Goal: Task Accomplishment & Management: Complete application form

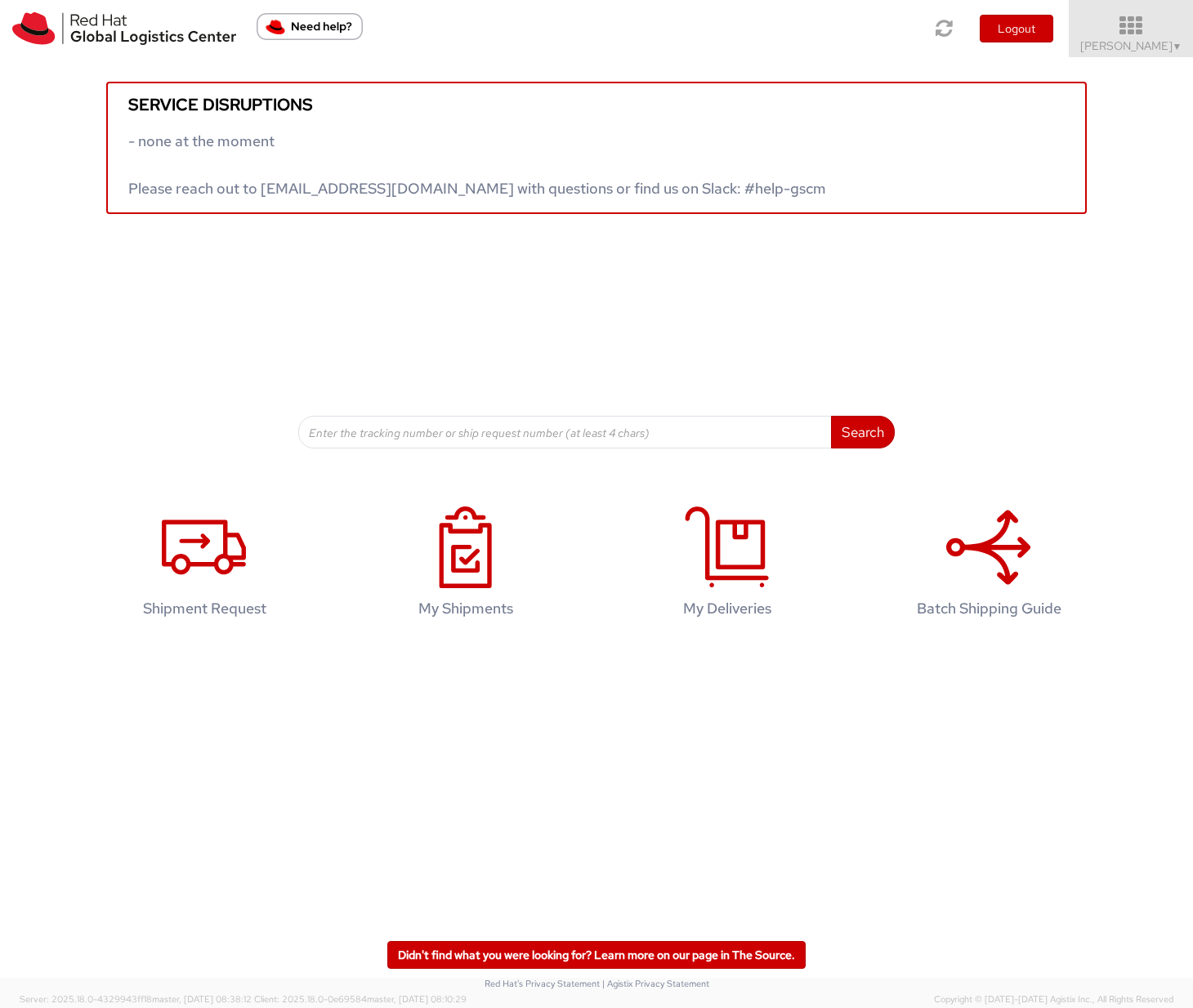
click at [1170, 39] on span "Ruby Amrul ▼" at bounding box center [1130, 46] width 102 height 15
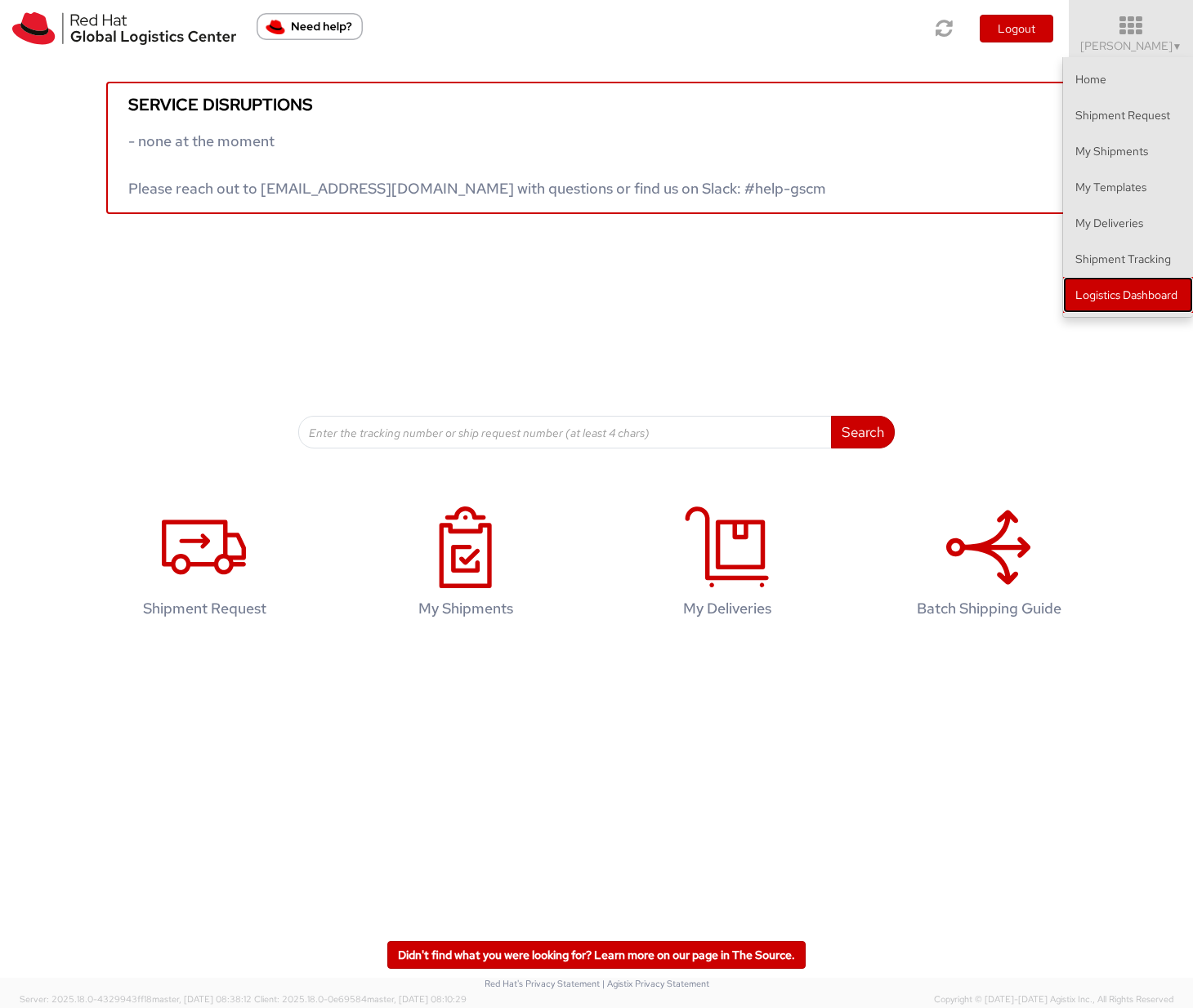
click at [1143, 286] on link "Logistics Dashboard" at bounding box center [1128, 294] width 130 height 36
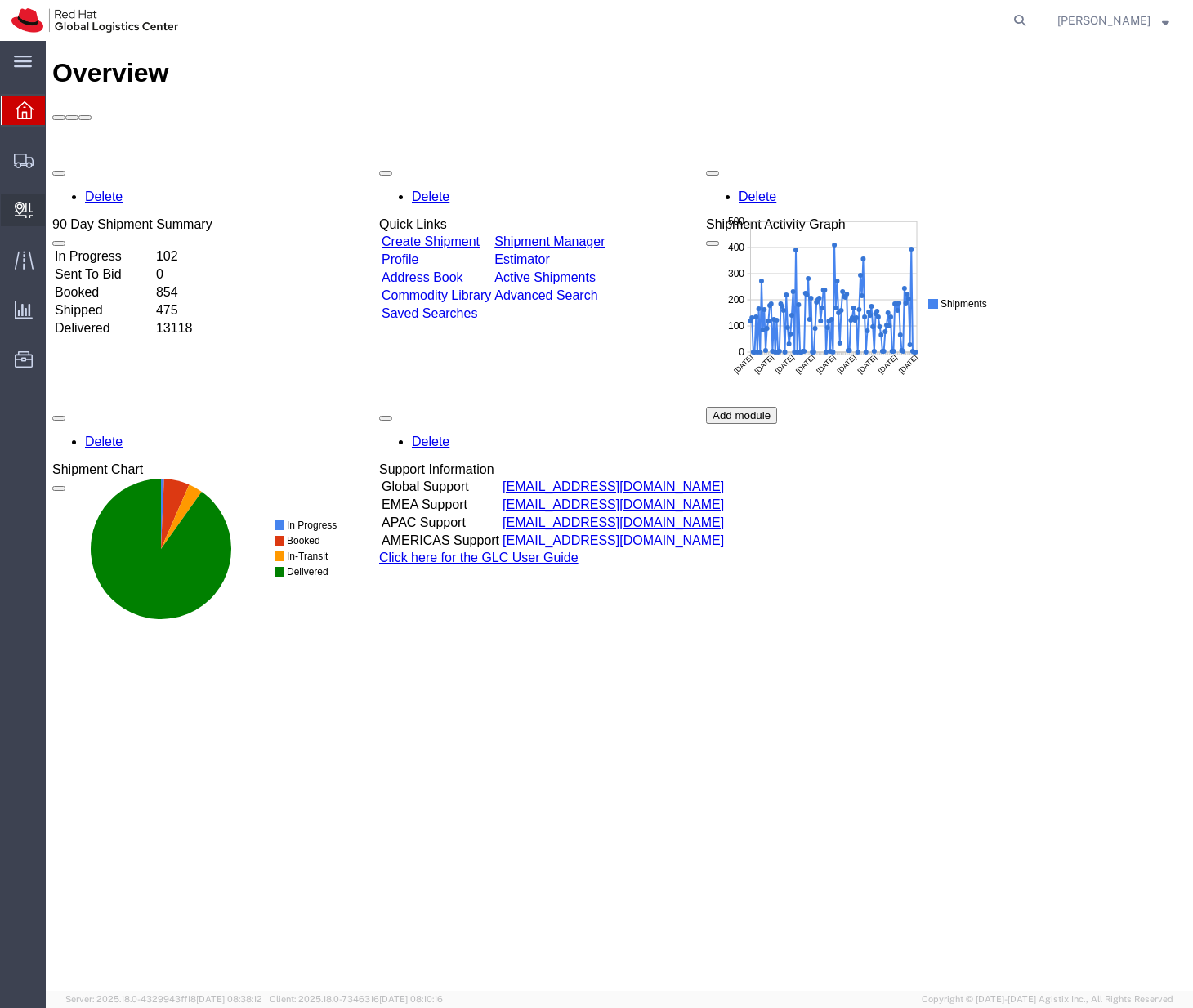
click at [0, 0] on span "Create Delivery" at bounding box center [0, 0] width 0 height 0
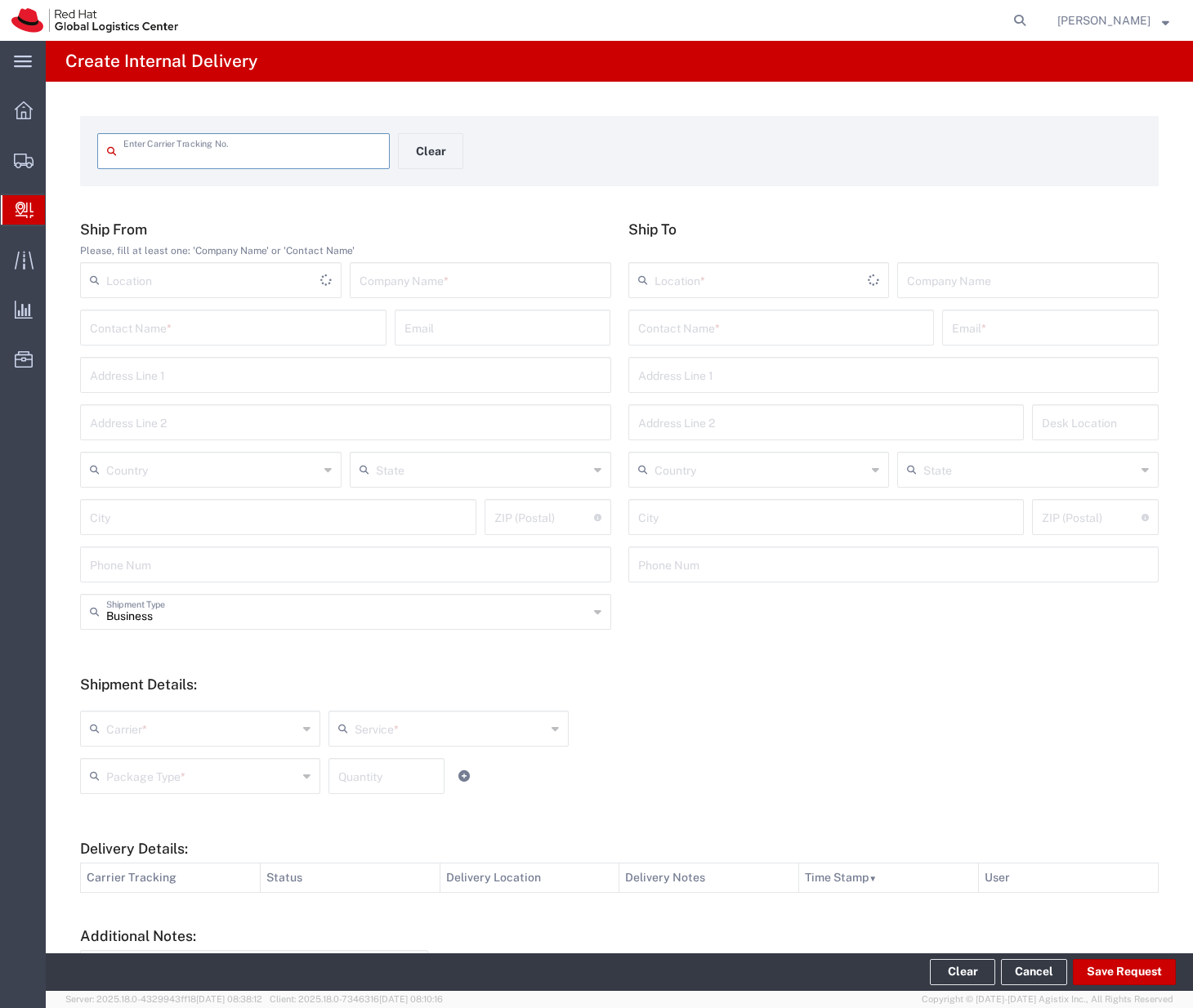
click at [252, 159] on input "text" at bounding box center [251, 149] width 256 height 28
type input "392646511281"
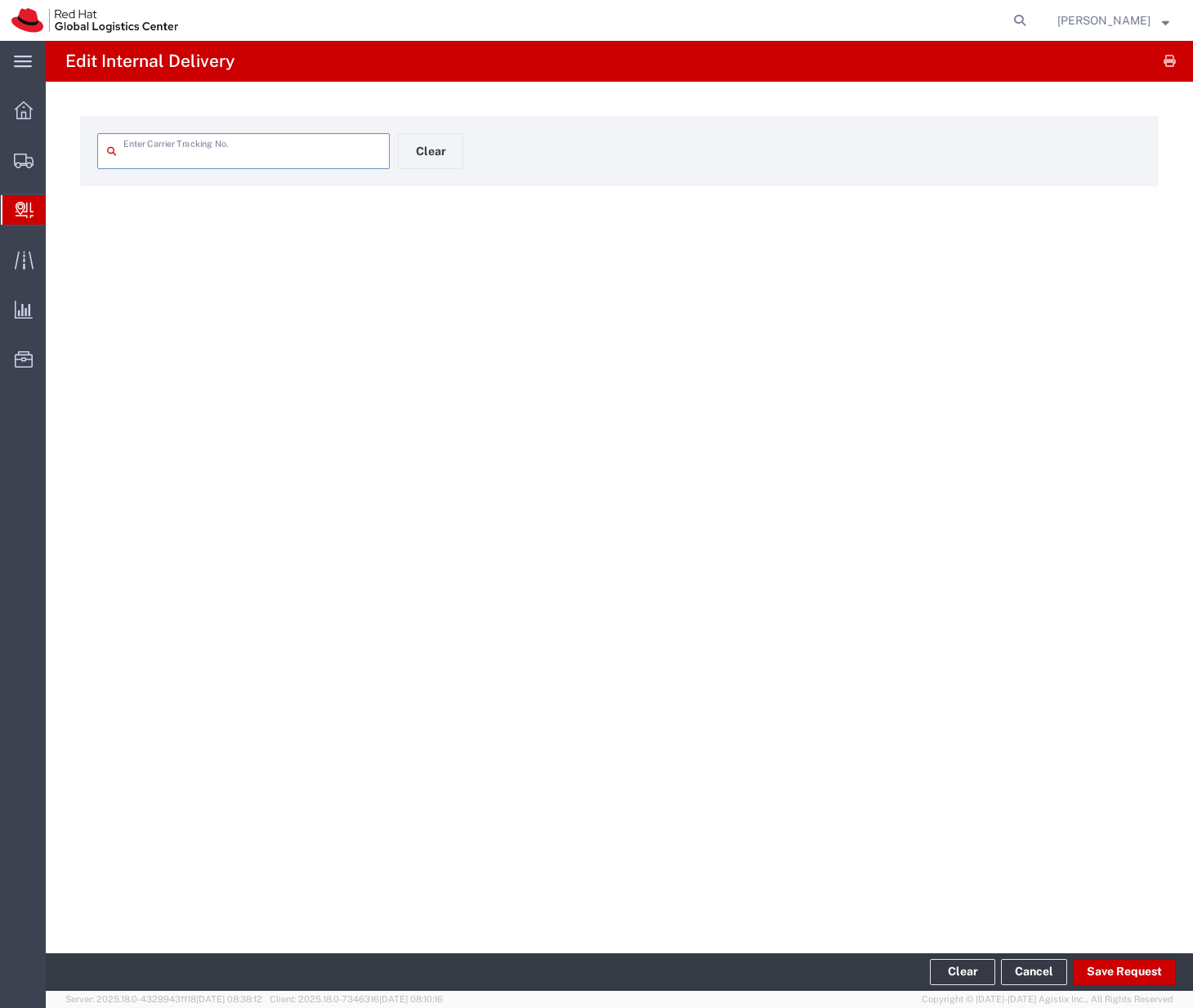
type input "392646511281"
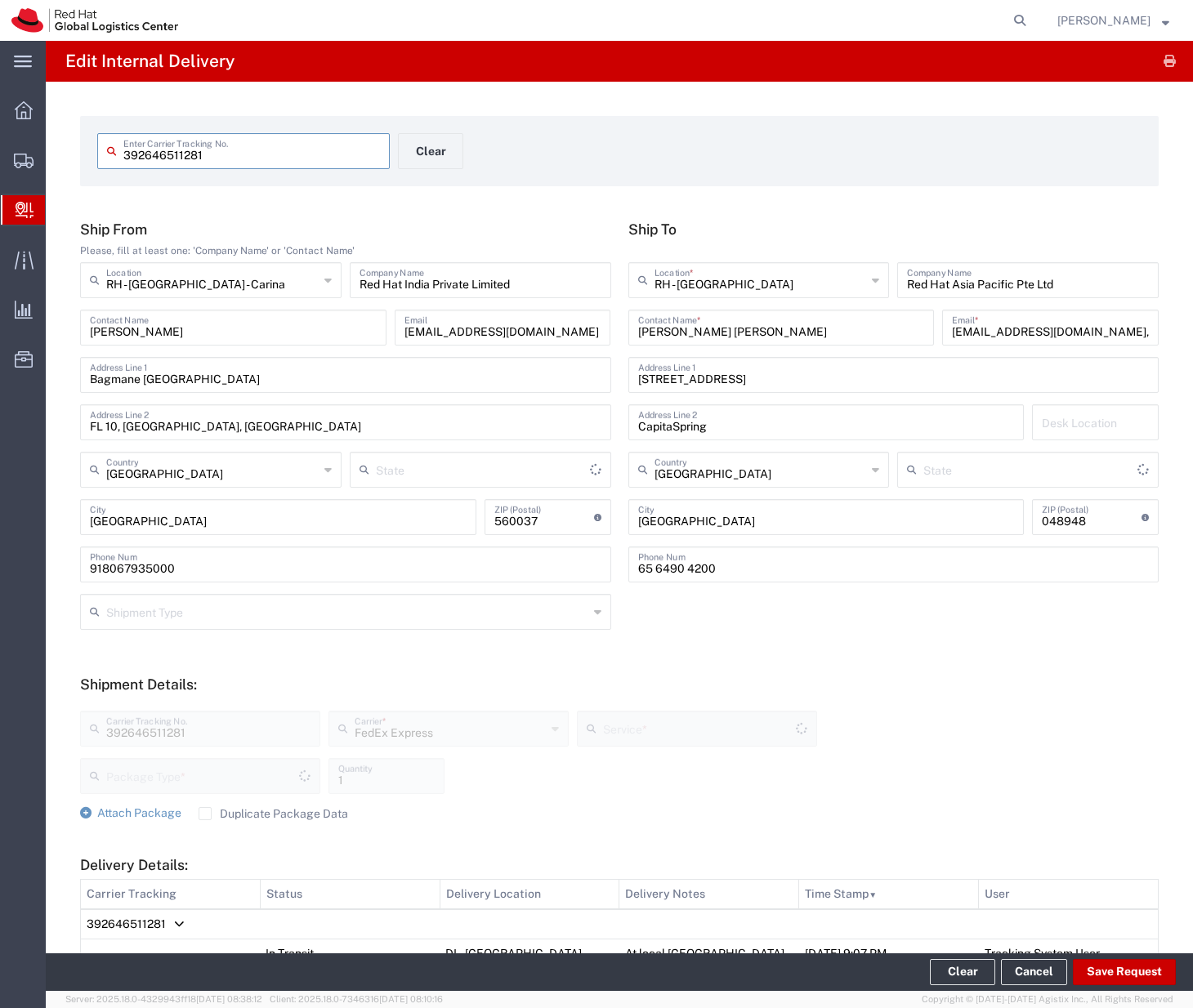
type input "Your Packaging"
type input "[GEOGRAPHIC_DATA]"
type input "International Priority EOD"
click at [892, 660] on form "Ship From Please, fill at least one: 'Company Name' or 'Contact Name' RH - Bang…" at bounding box center [620, 825] width 1079 height 1210
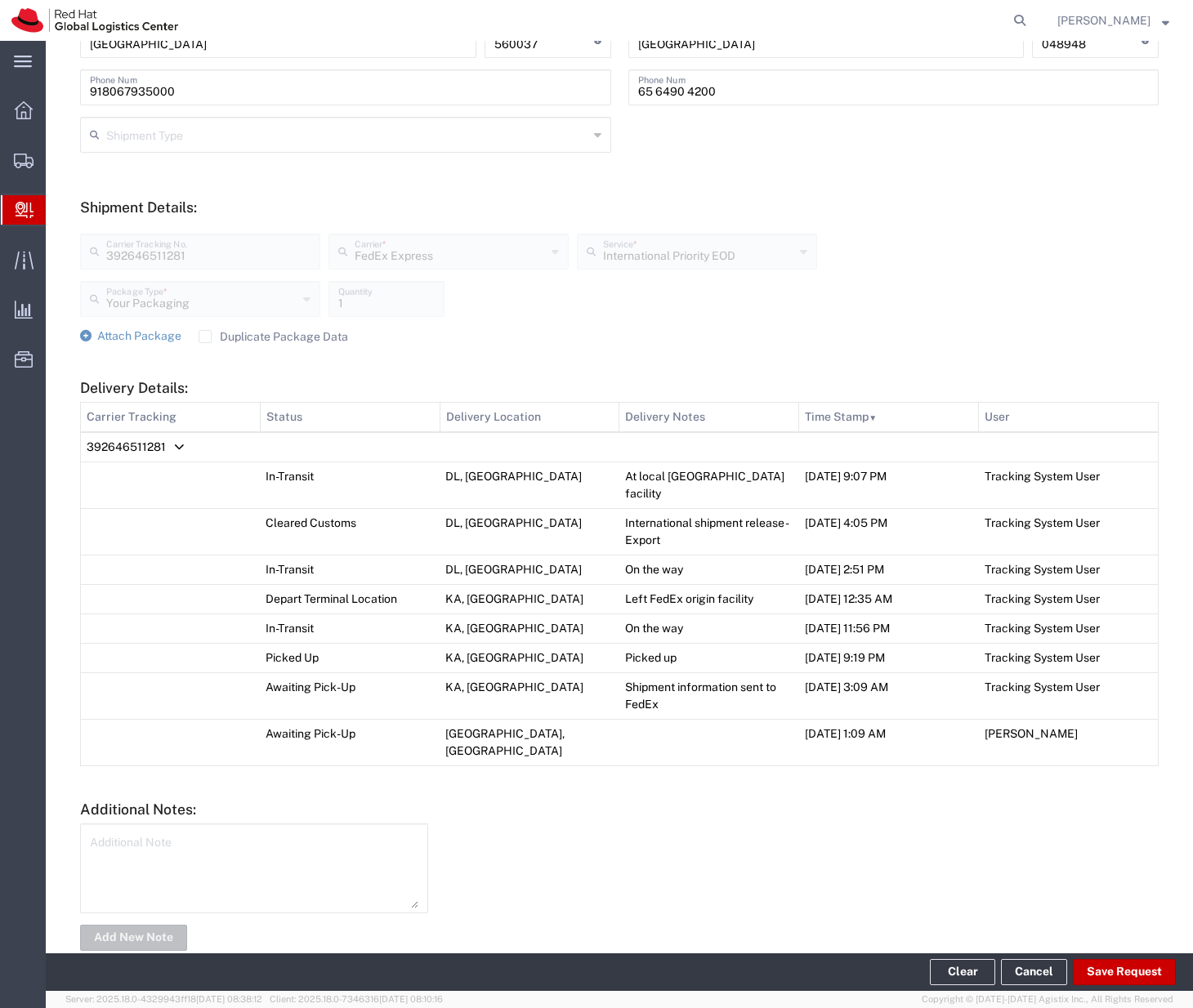
click at [178, 447] on span "Delivery Details:" at bounding box center [178, 447] width 10 height 1
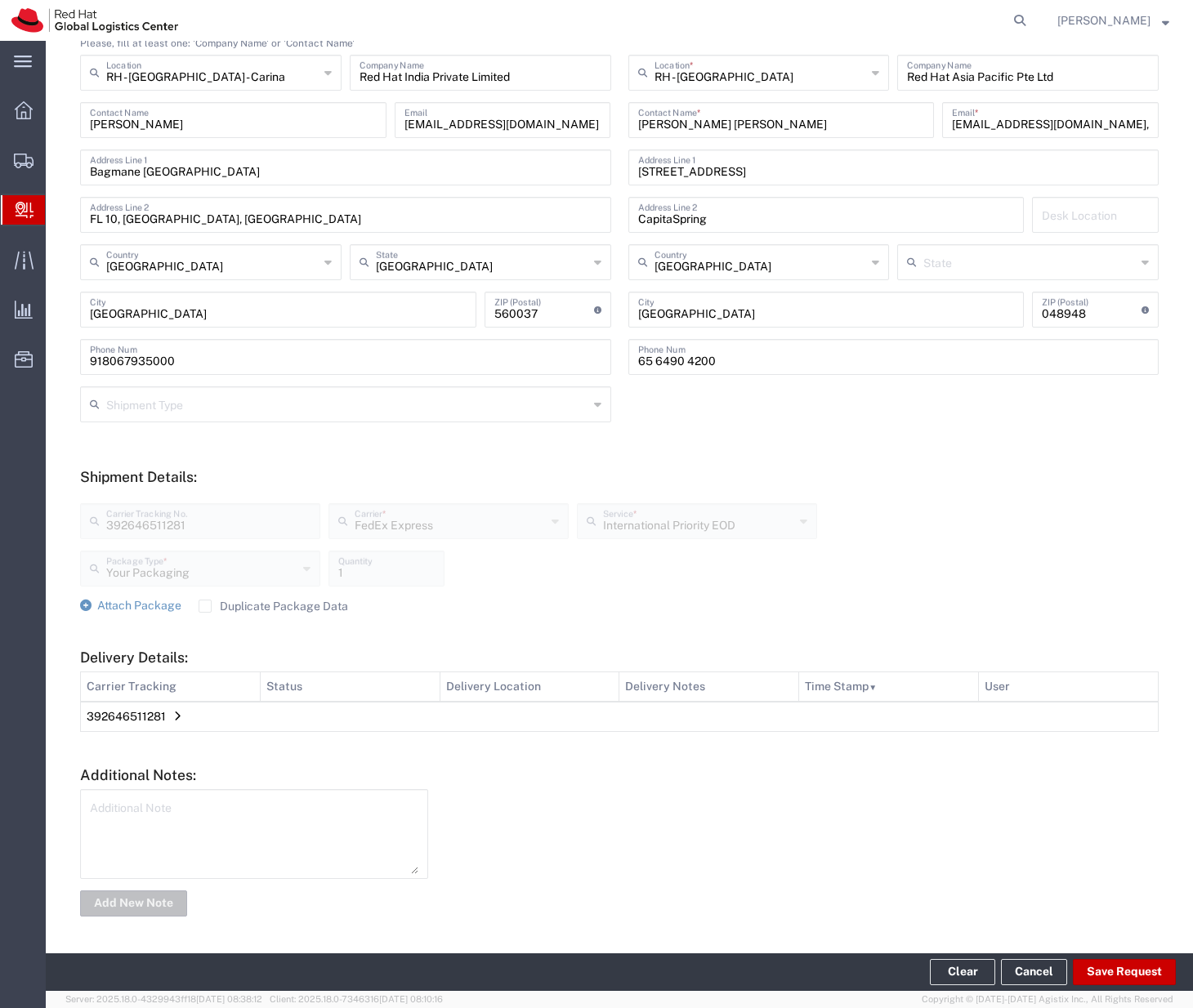
click at [177, 717] on span "Delivery Details:" at bounding box center [177, 717] width 7 height 1
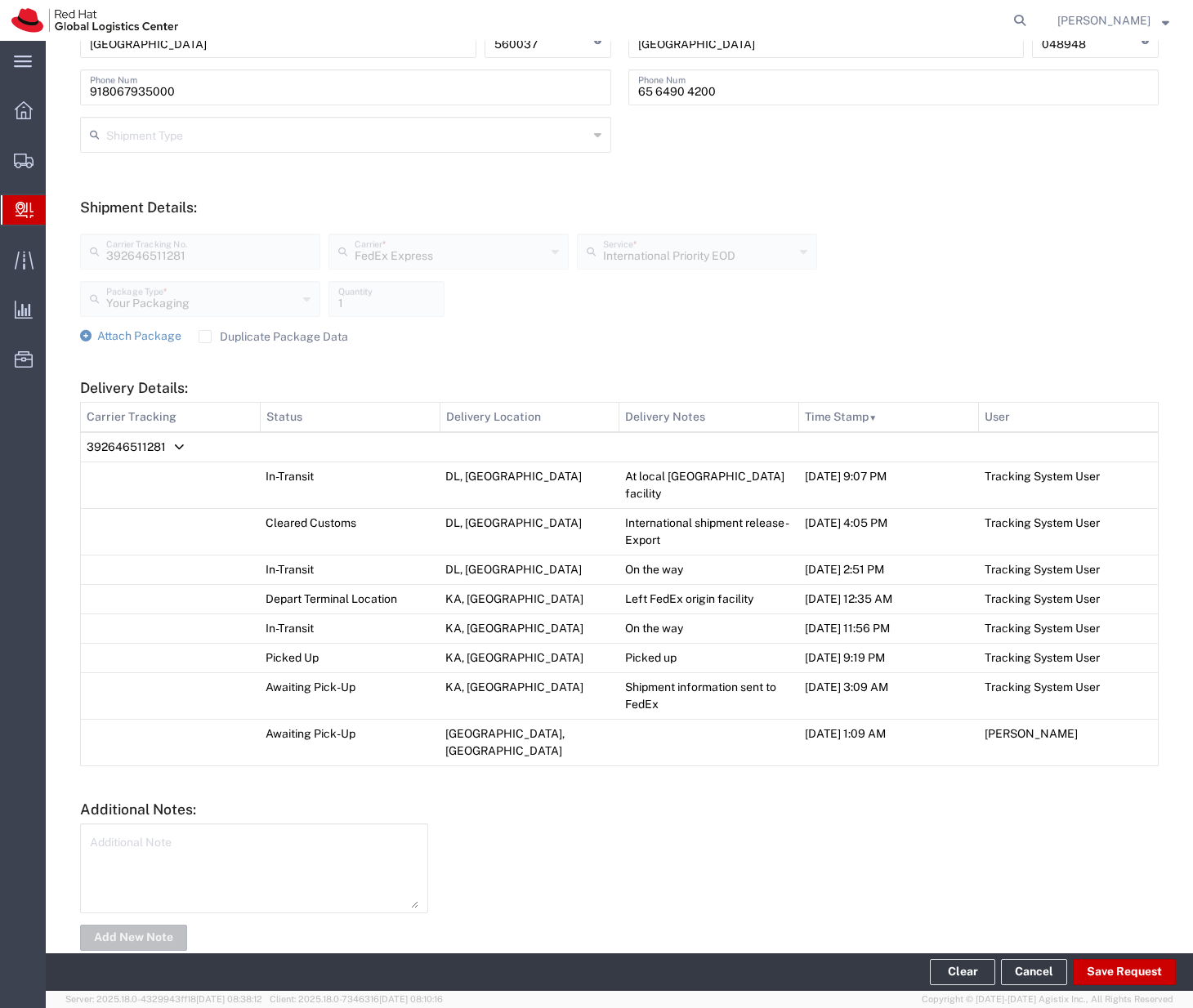
scroll to position [0, 0]
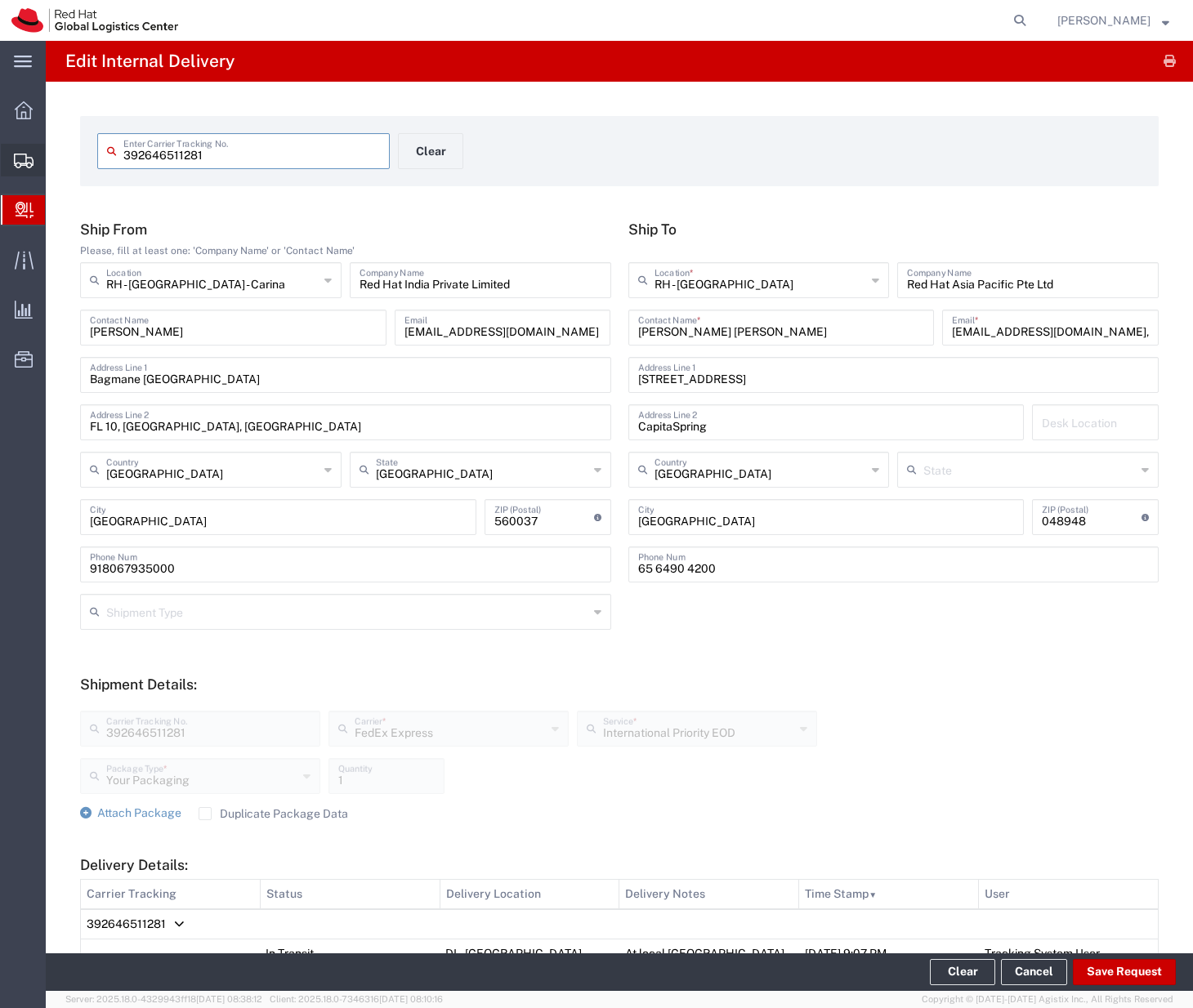
drag, startPoint x: 239, startPoint y: 159, endPoint x: 44, endPoint y: 175, distance: 195.7
click at [44, 175] on div "main_menu Created with Sketch. Collapse Menu Overview Shipments Shipment Manage…" at bounding box center [596, 524] width 1193 height 967
drag, startPoint x: 247, startPoint y: 152, endPoint x: 90, endPoint y: 151, distance: 157.0
click at [90, 151] on agx-input-control "392646511281 Enter Carrier Tracking No." at bounding box center [243, 150] width 309 height 36
type input "392646369476"
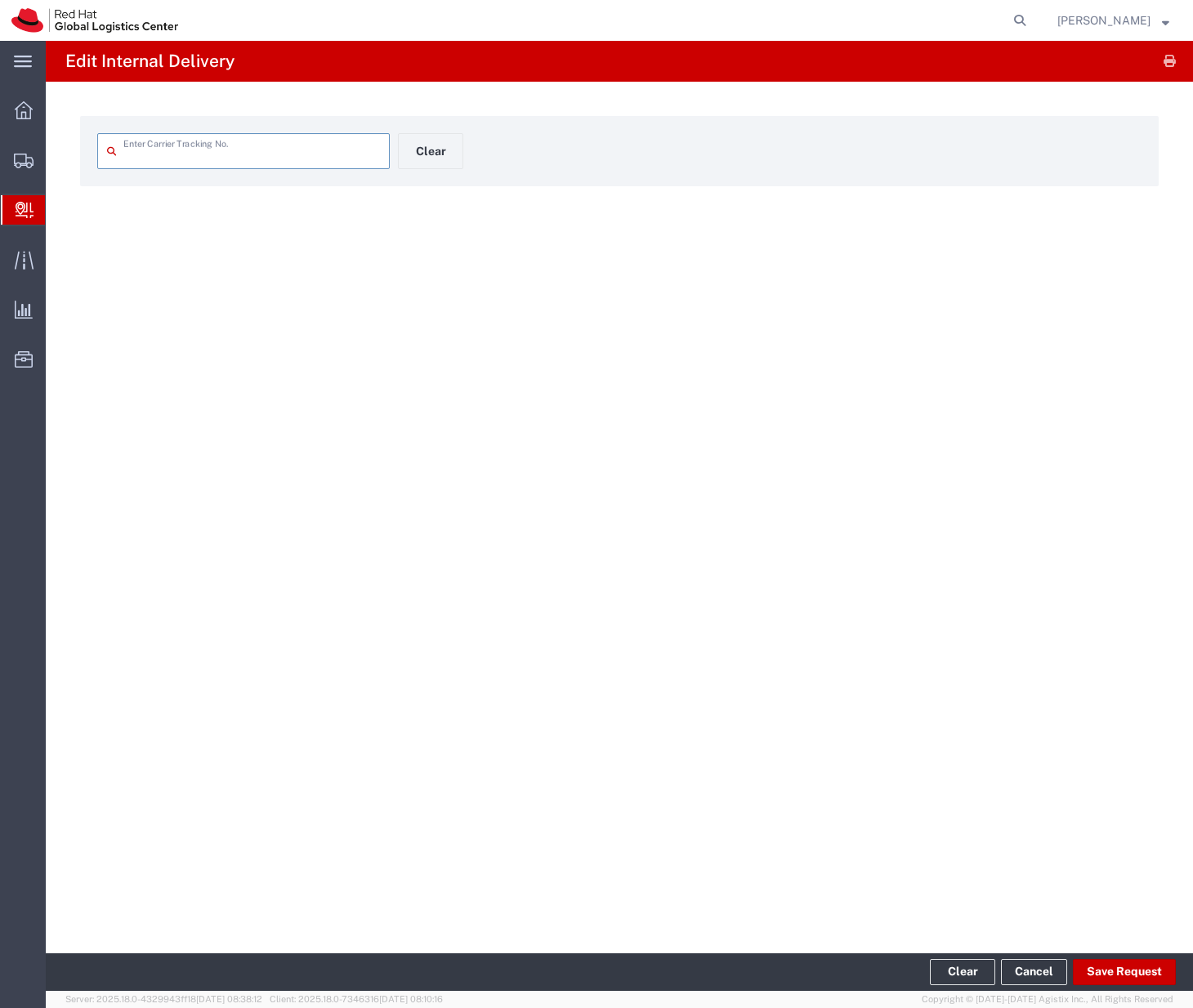
type input "392646369476"
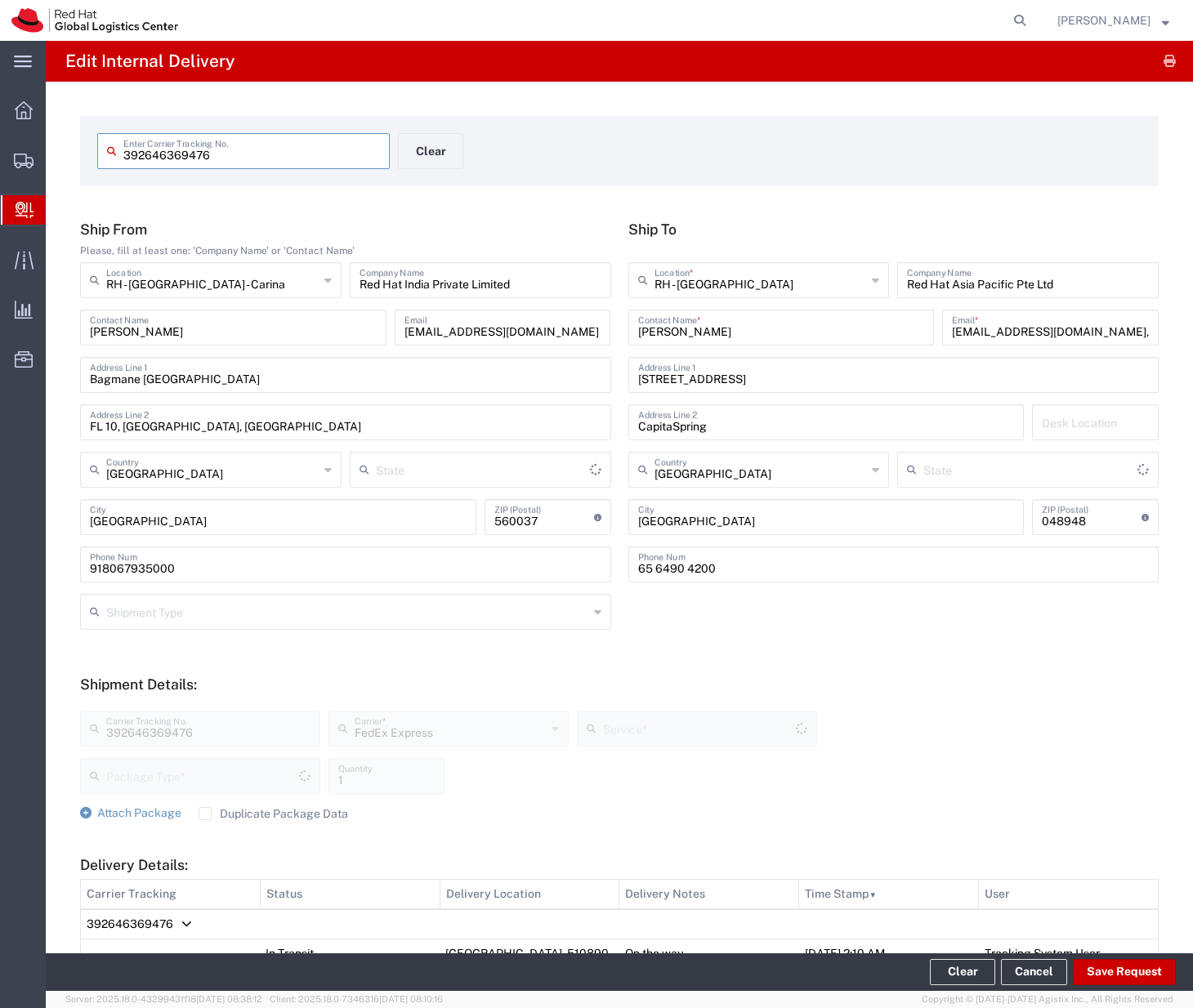
type input "Your Packaging"
type input "[GEOGRAPHIC_DATA]"
type input "International Priority EOD"
type input "392646511281"
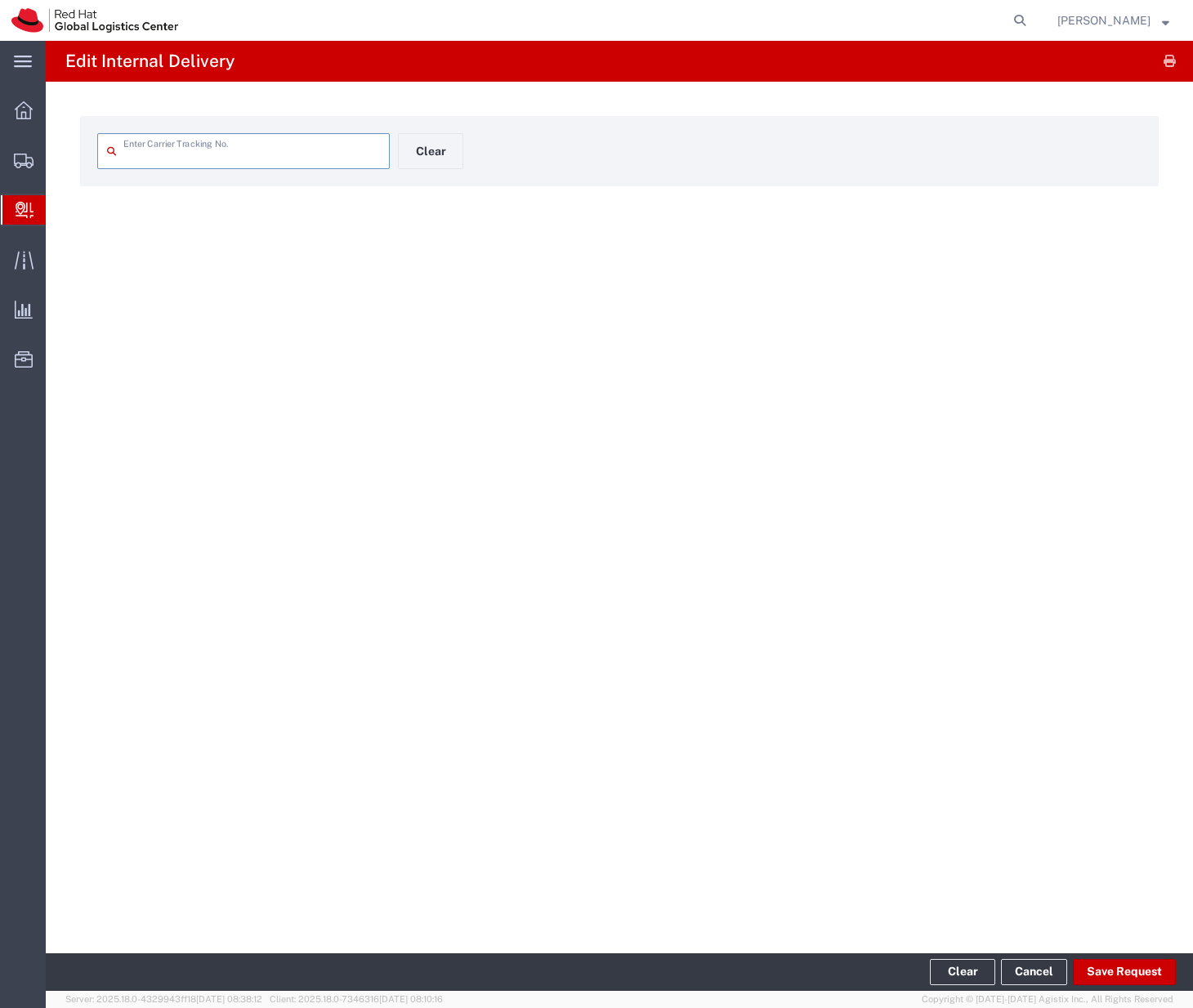
type input "392646511281"
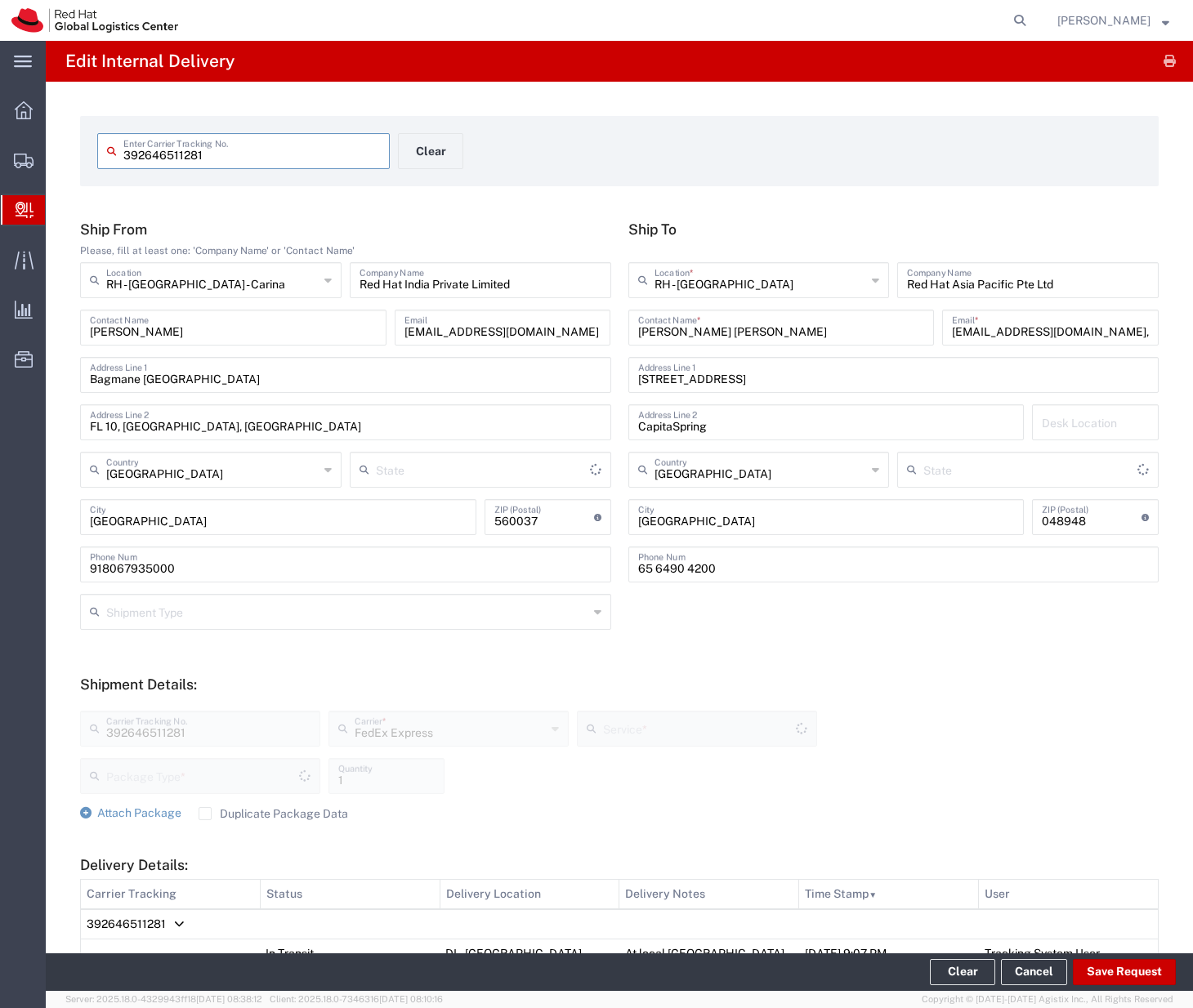
type input "[GEOGRAPHIC_DATA]"
type input "Your Packaging"
type input "International Priority EOD"
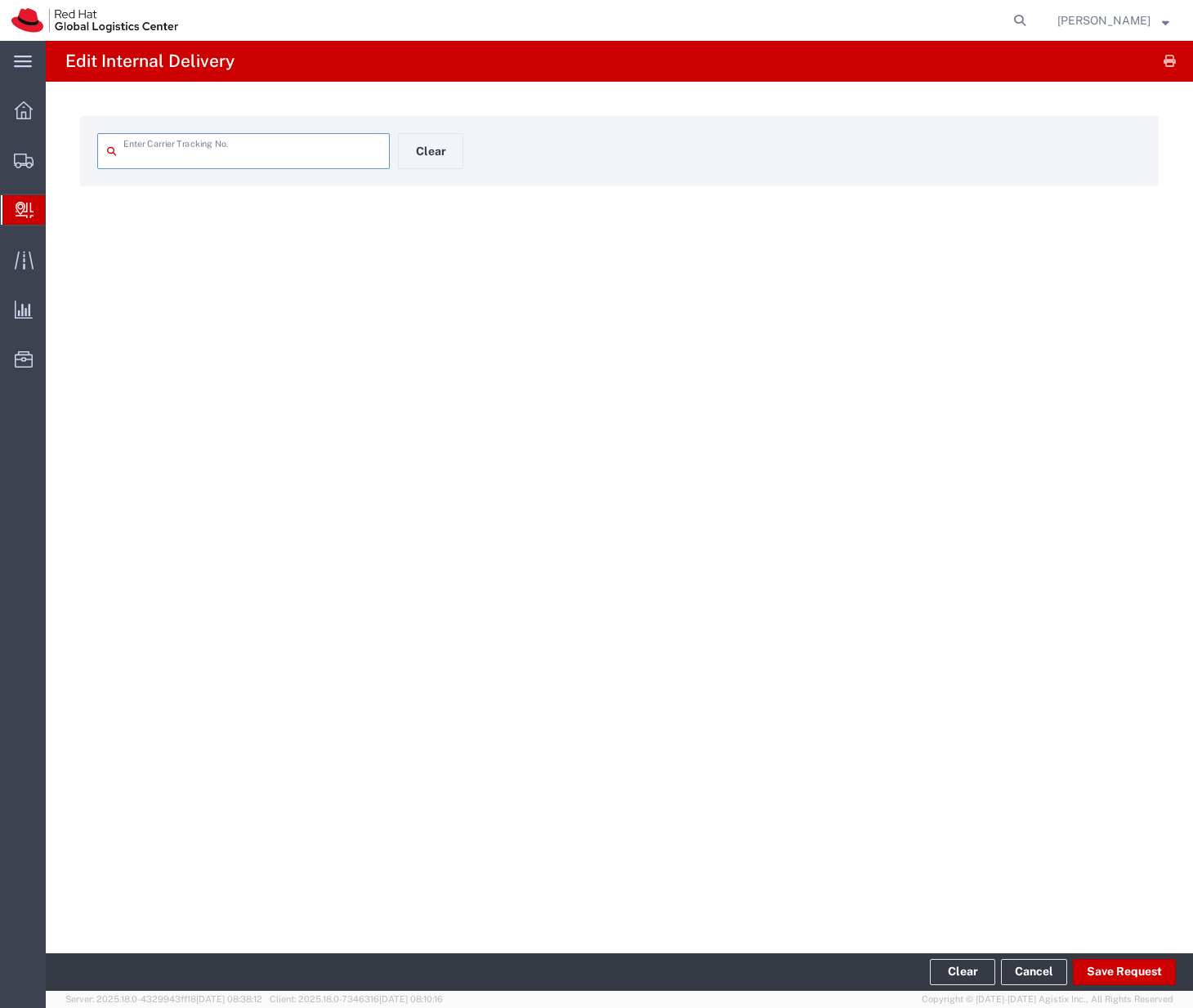
type input "392646511281"
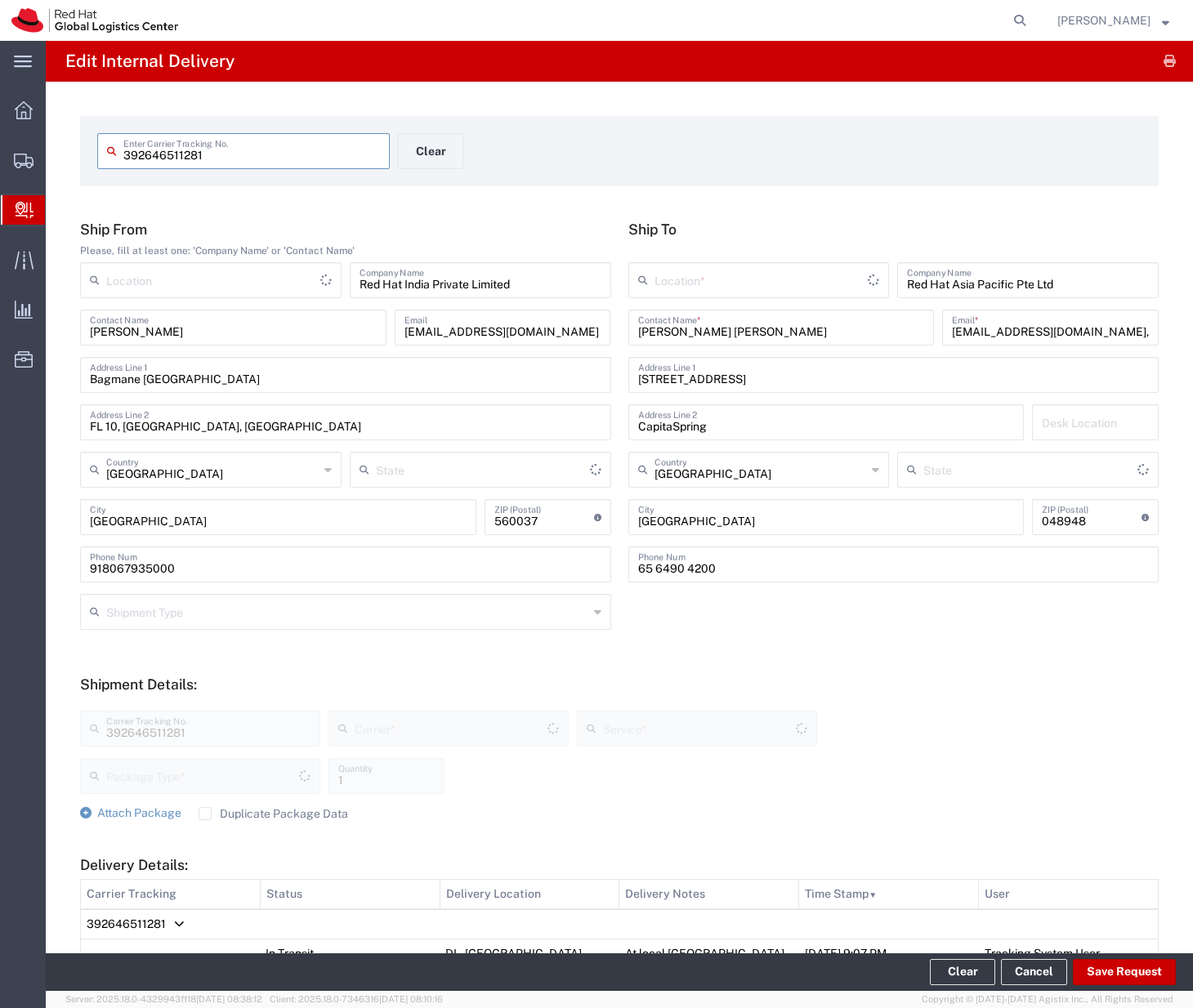
type input "Karnataka"
type input "Your Packaging"
type input "International Priority EOD"
type input "FedEx Express"
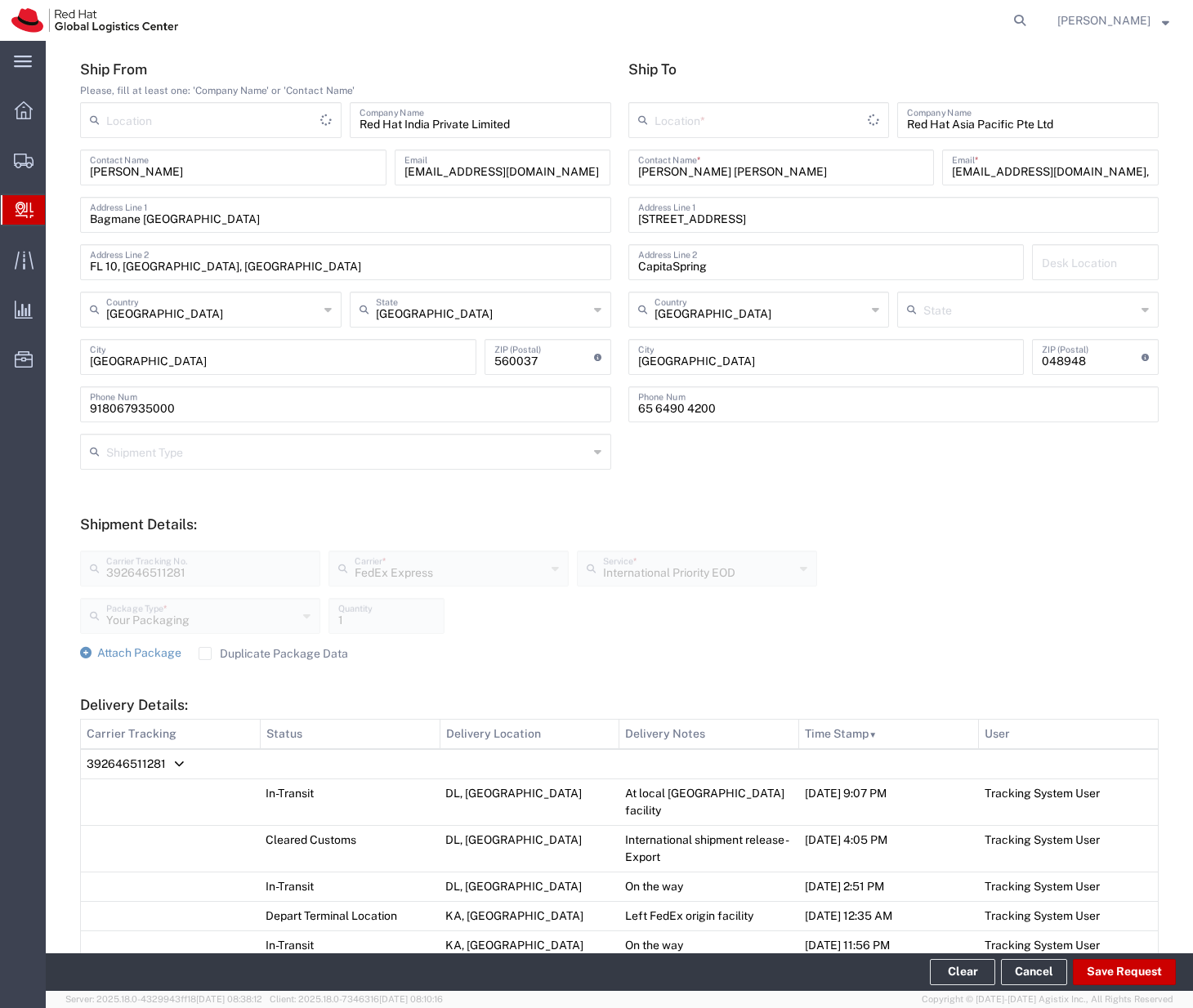
scroll to position [477, 0]
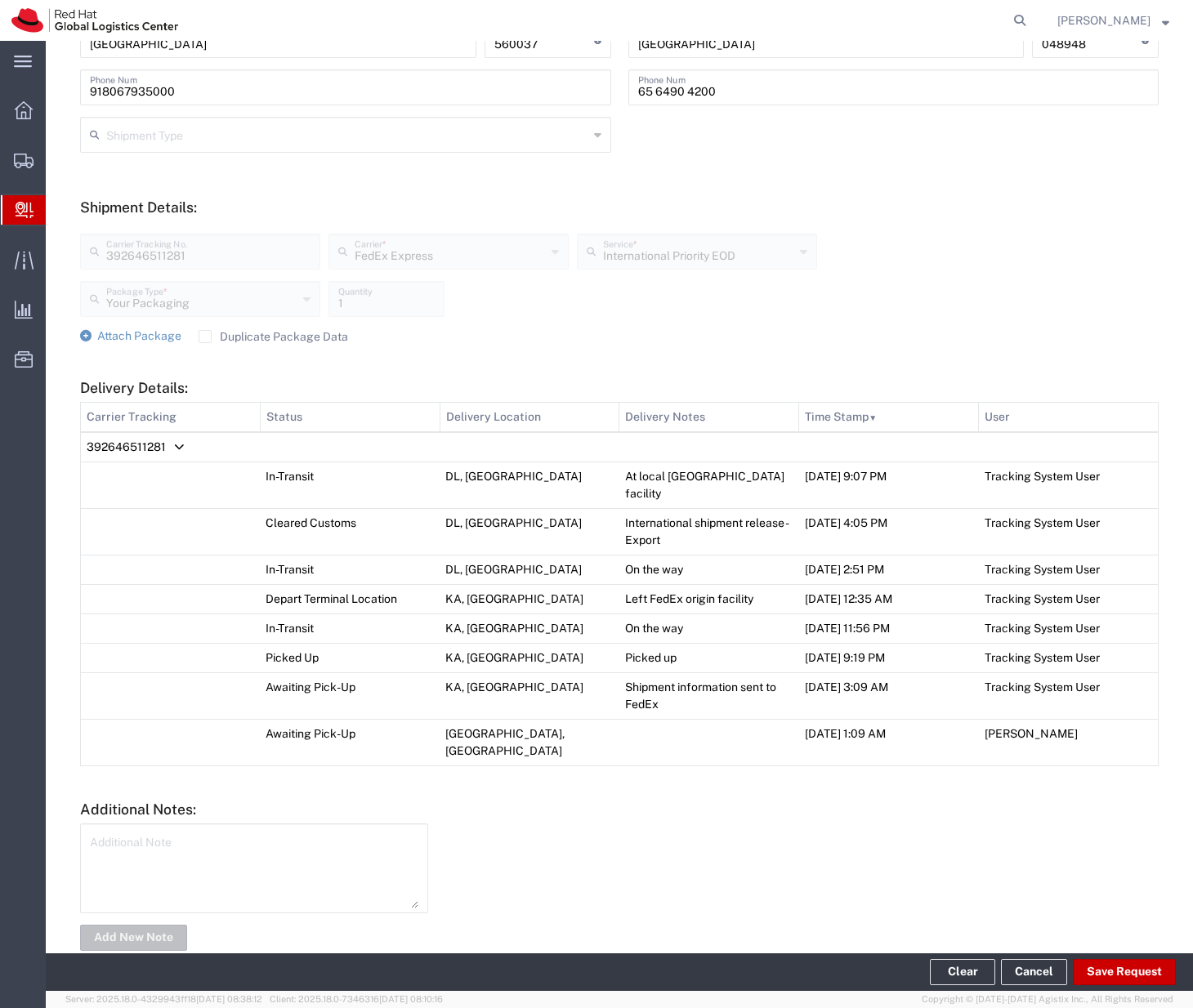
type input "RH - [GEOGRAPHIC_DATA] - Carina"
type input "RH - [GEOGRAPHIC_DATA]"
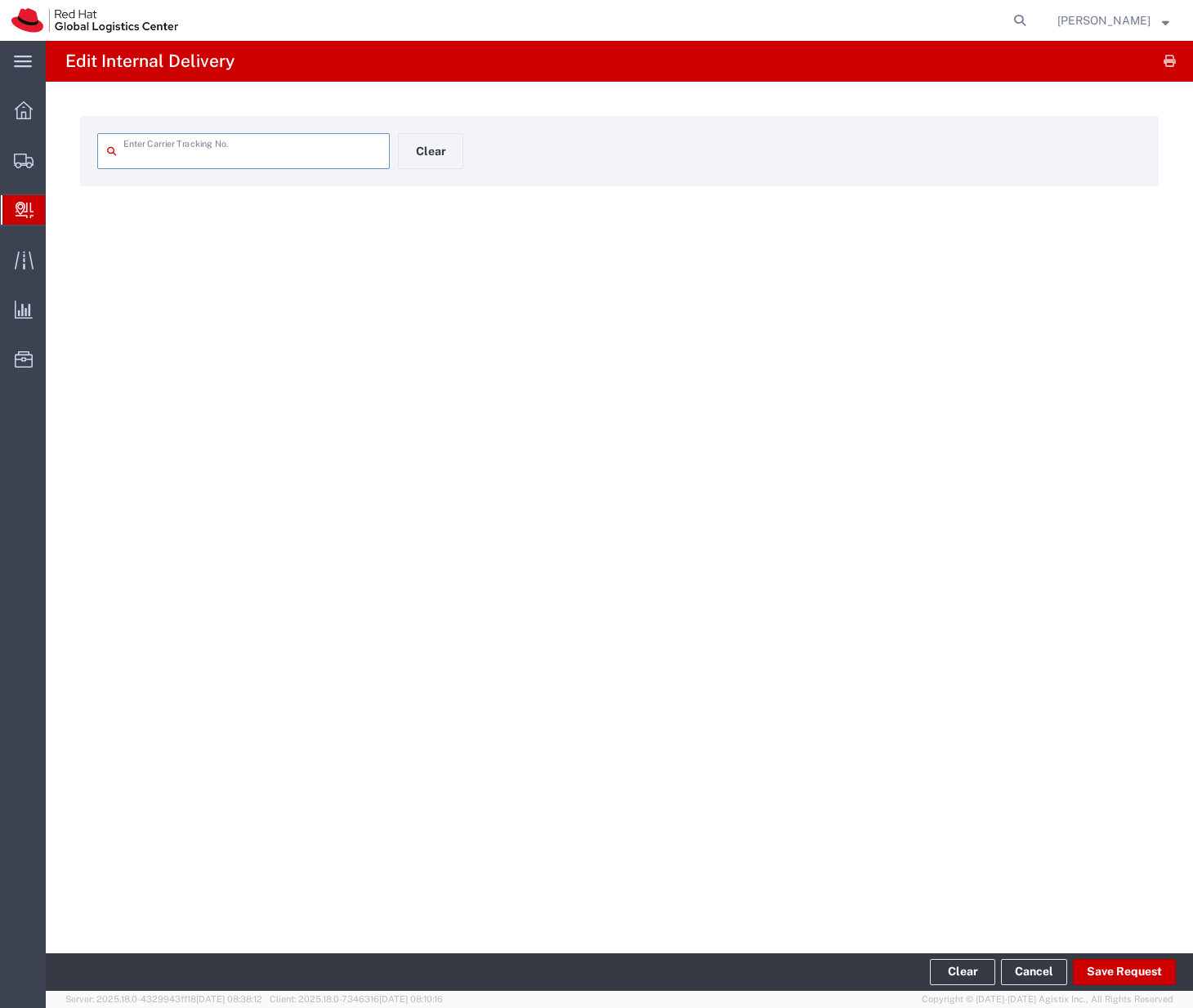
type input "392646511281"
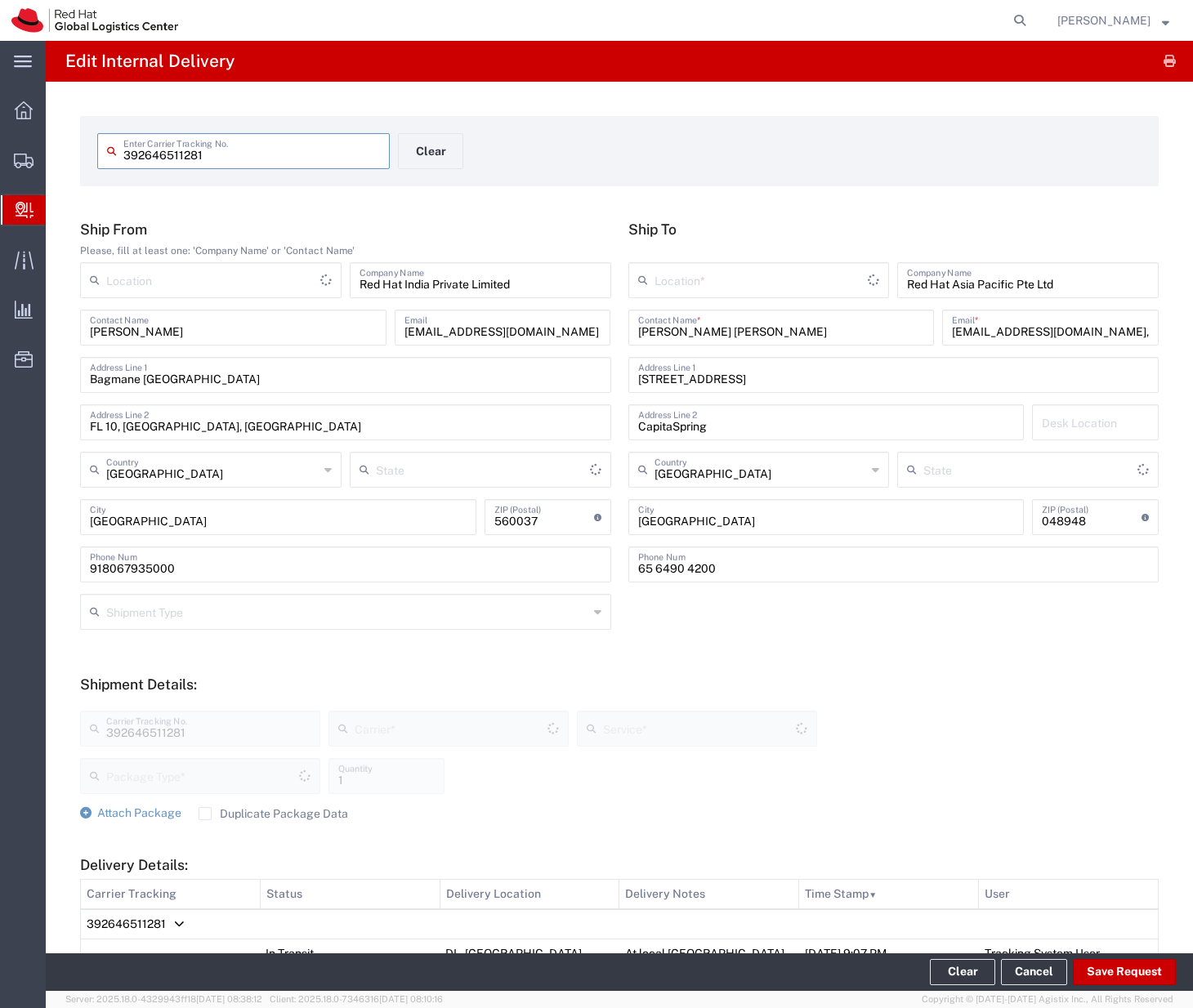
type input "[GEOGRAPHIC_DATA]"
type input "International Priority EOD"
type input "Your Packaging"
type input "FedEx Express"
type input "RH - [GEOGRAPHIC_DATA] - Carina"
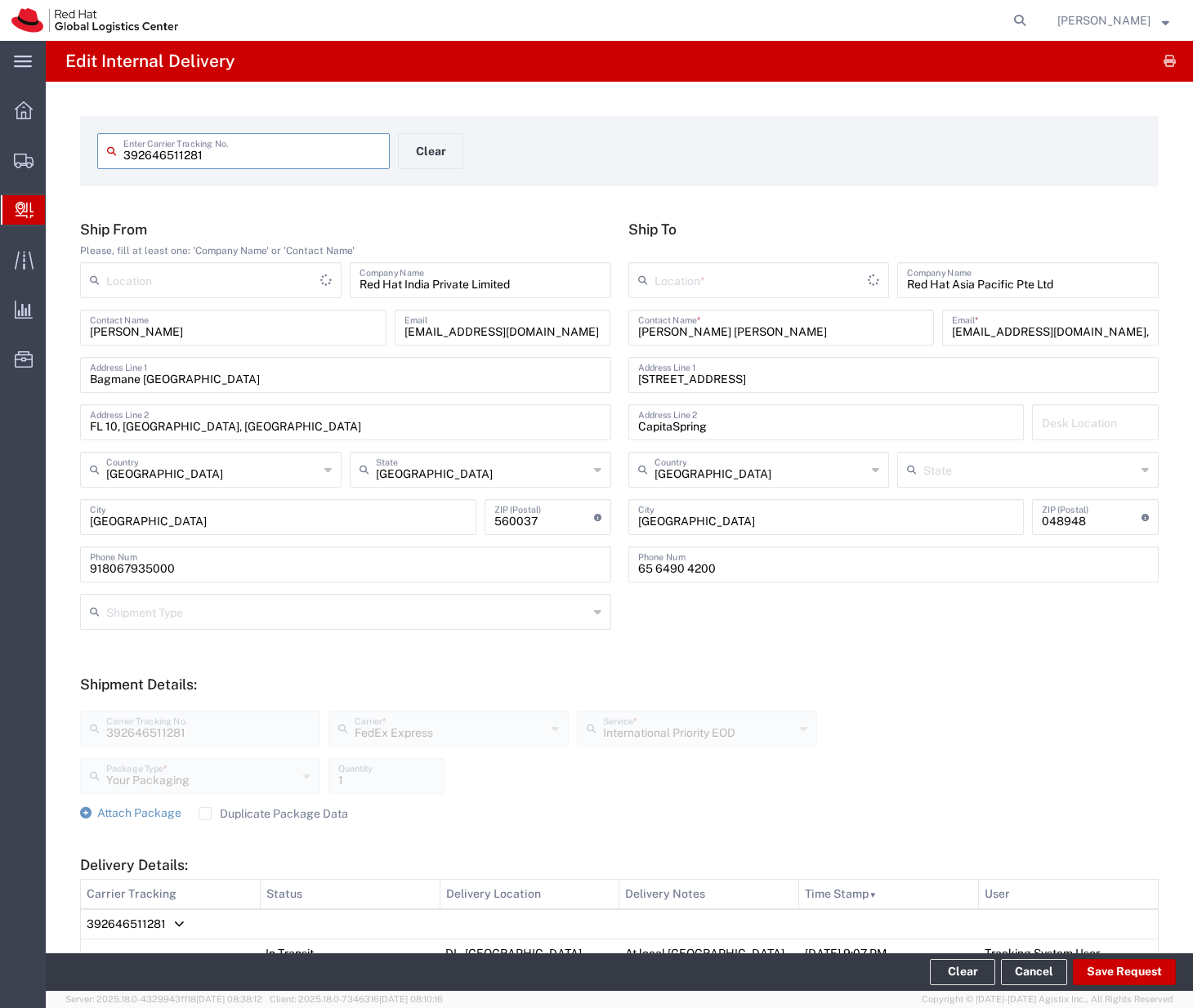
type input "RH - [GEOGRAPHIC_DATA]"
type input "392646369476"
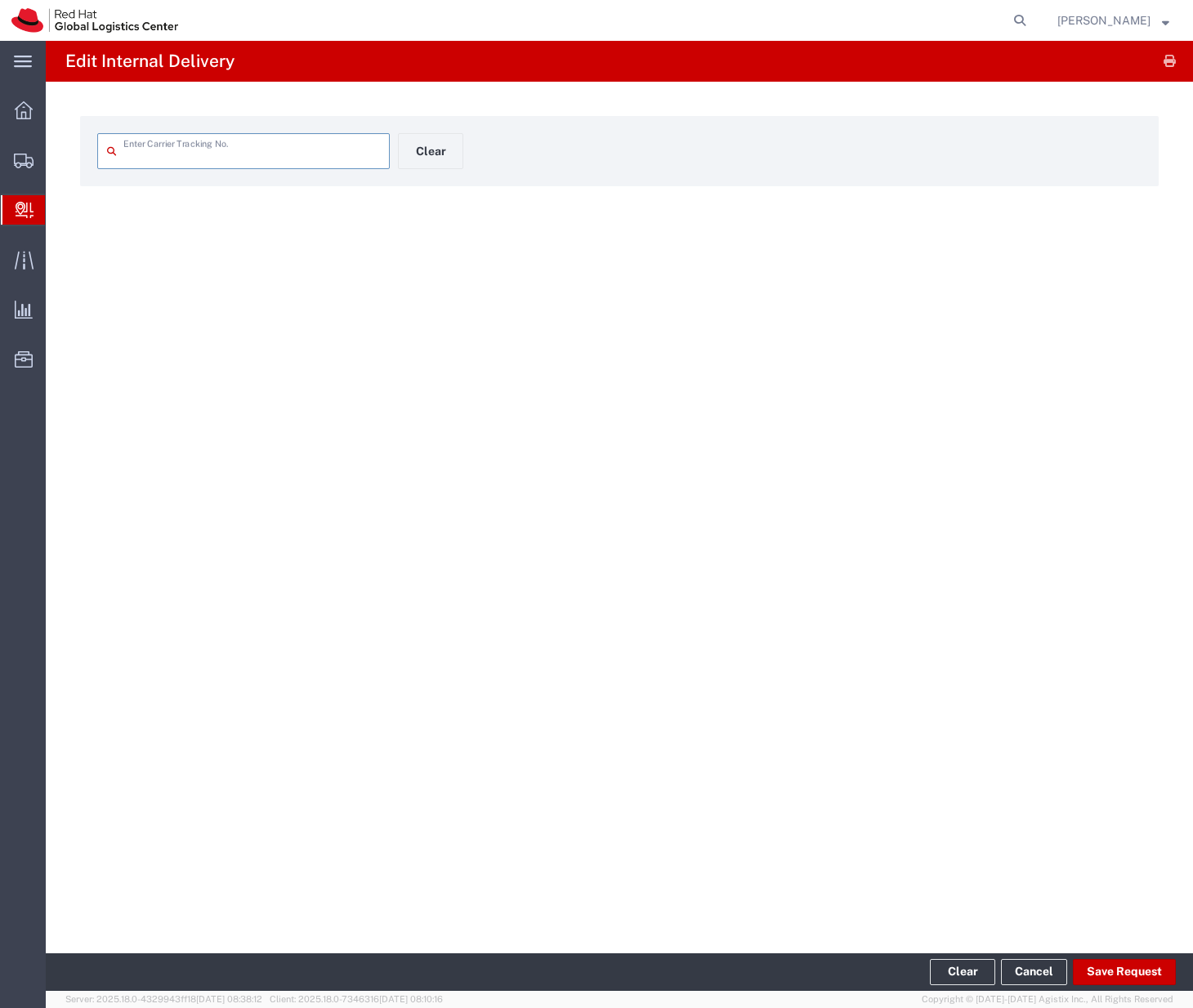
type input "392646369476"
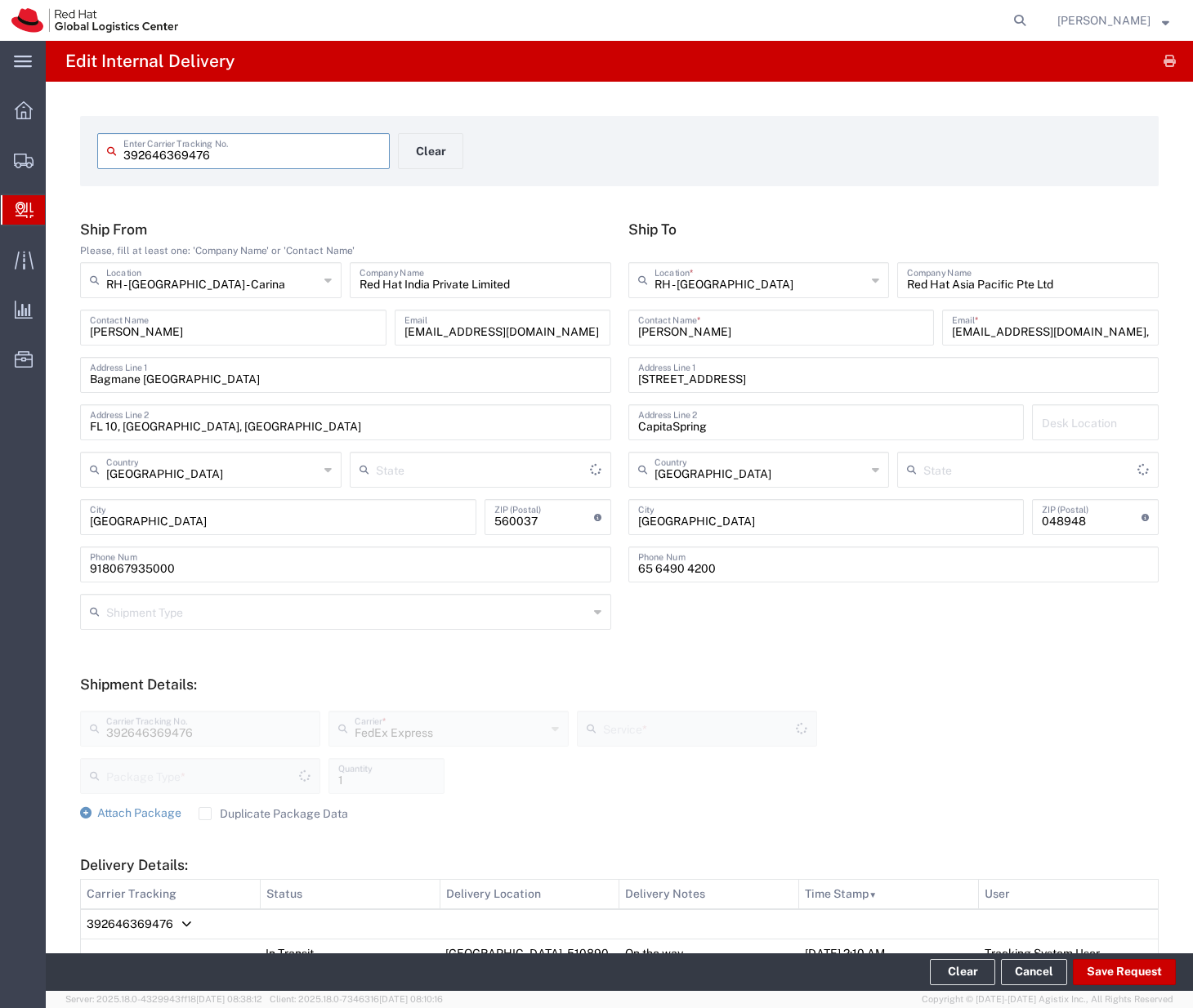
type input "Your Packaging"
type input "[GEOGRAPHIC_DATA]"
type input "International Priority EOD"
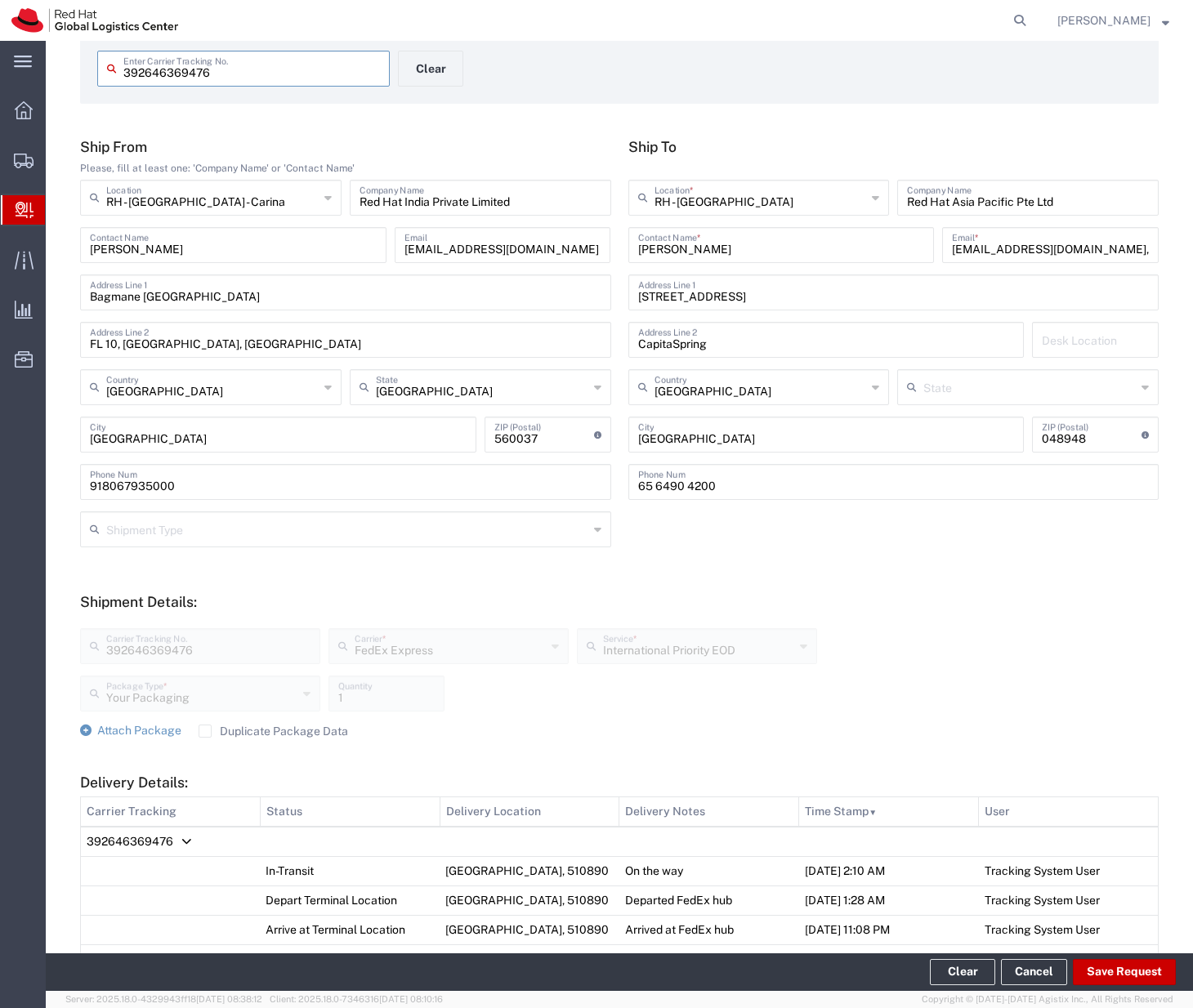
scroll to position [84, 0]
click at [1051, 243] on input "nagn@redhat.com,apaclogistics@redhat.com" at bounding box center [1049, 242] width 197 height 28
drag, startPoint x: 1048, startPoint y: 252, endPoint x: 1168, endPoint y: 259, distance: 120.2
click at [1168, 259] on div "392646369476 Enter Carrier Tracking No. Clear Ship From Please, fill at least o…" at bounding box center [619, 747] width 1146 height 1501
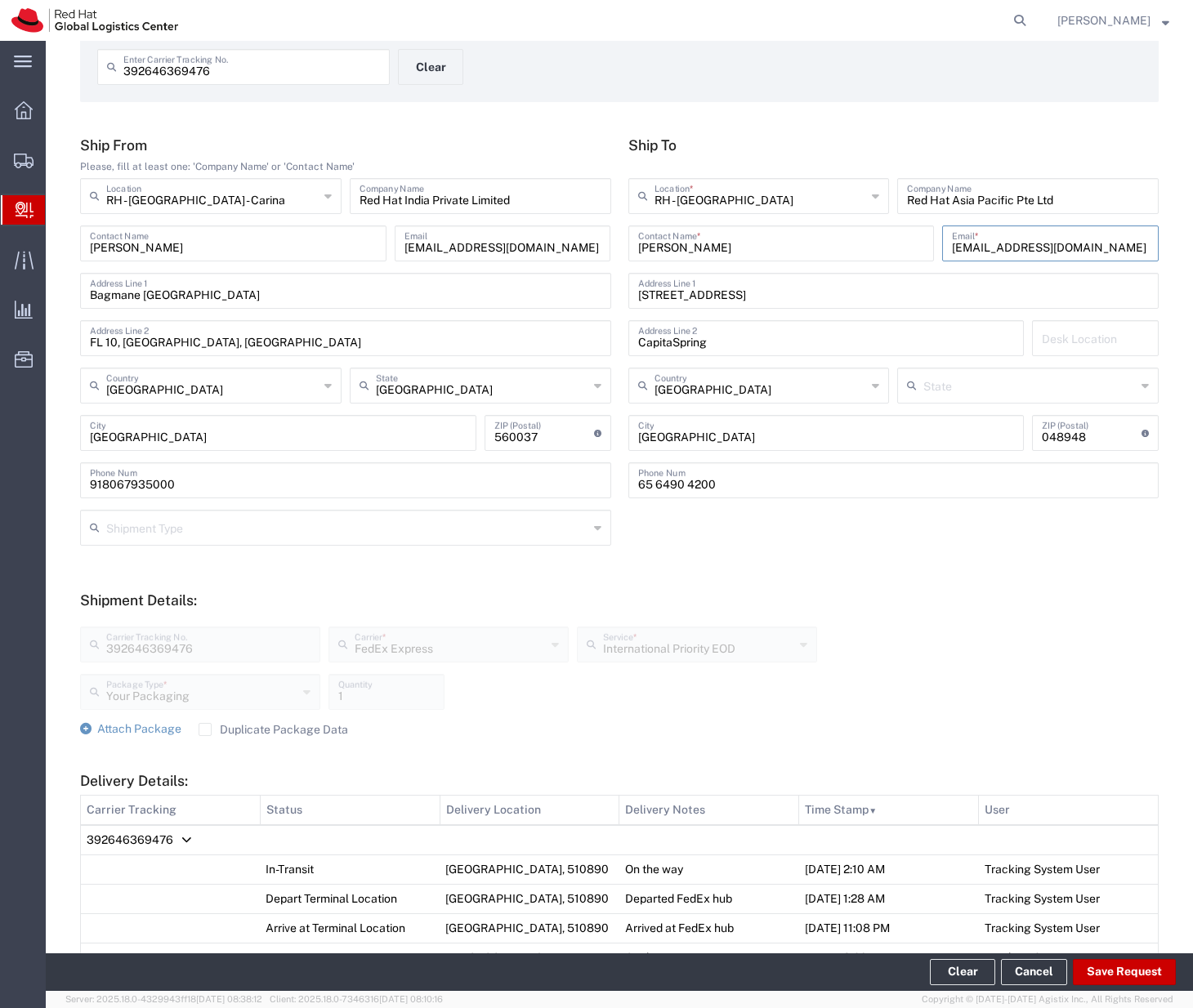
scroll to position [0, 0]
type input "nagn@redhat.com"
click at [963, 575] on form "Ship From Please, fill at least one: 'Company Name' or 'Contact Name' RH - Bang…" at bounding box center [620, 800] width 1079 height 1327
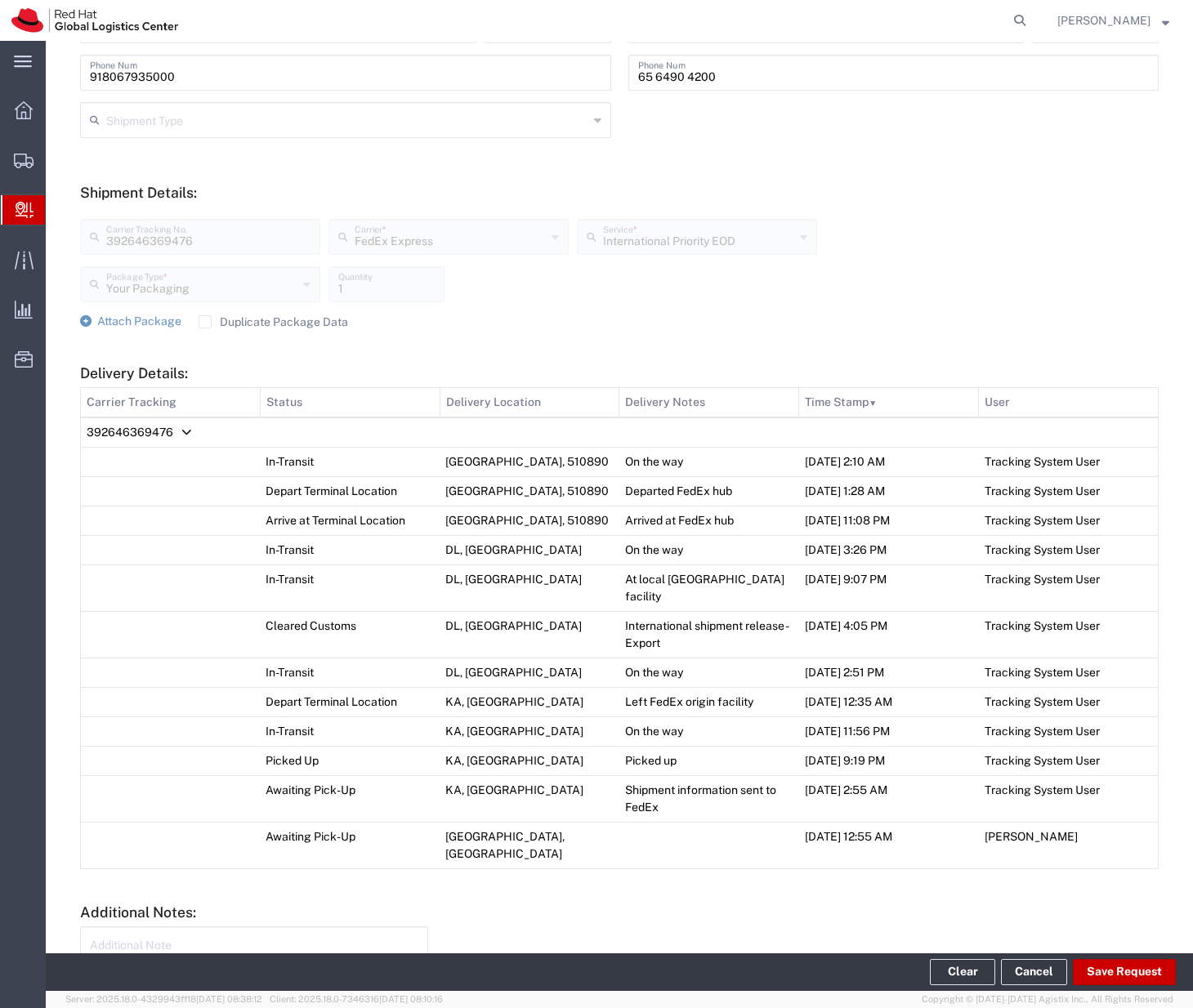
scroll to position [595, 0]
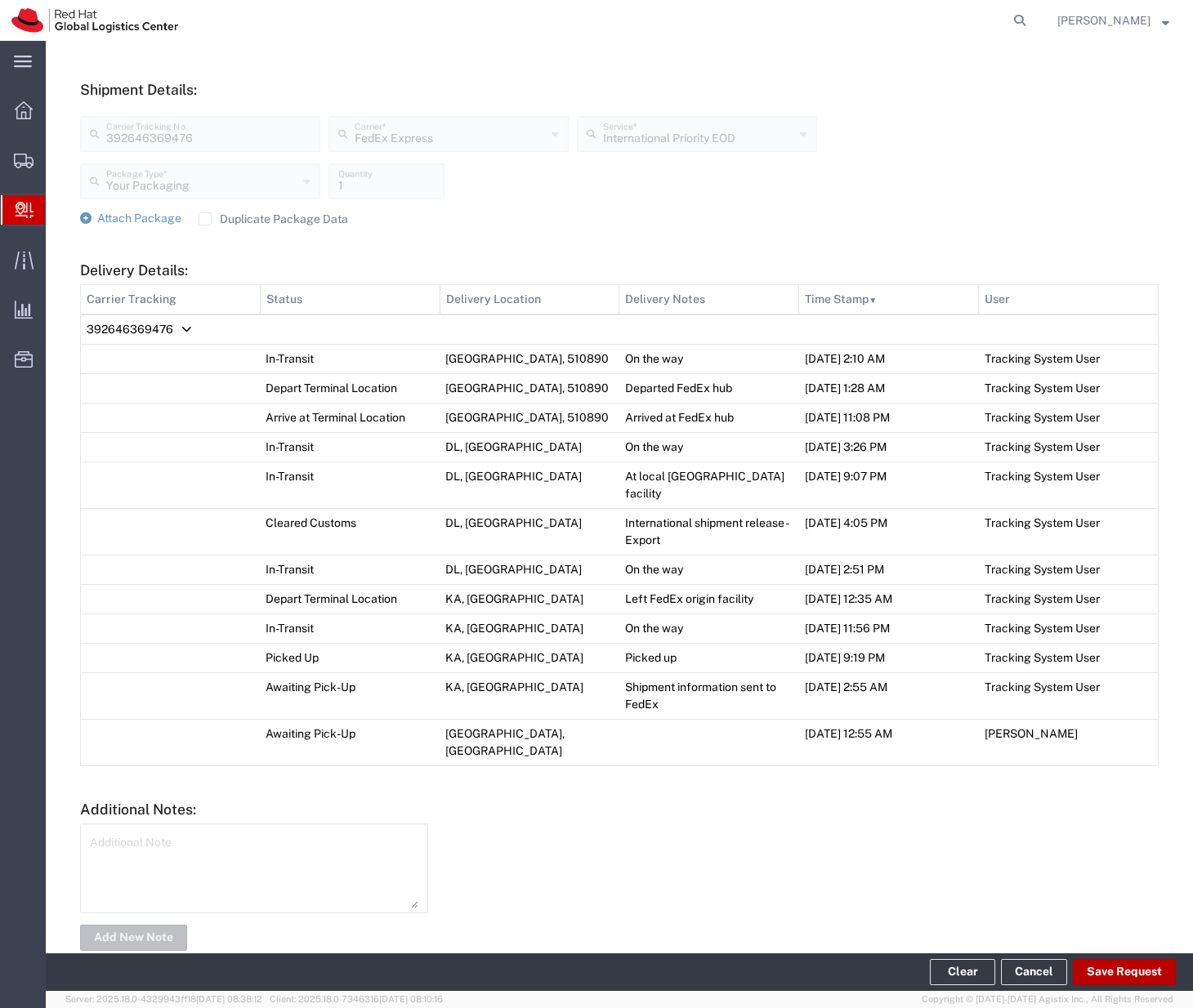
click at [1155, 976] on button "Save Request" at bounding box center [1124, 972] width 103 height 26
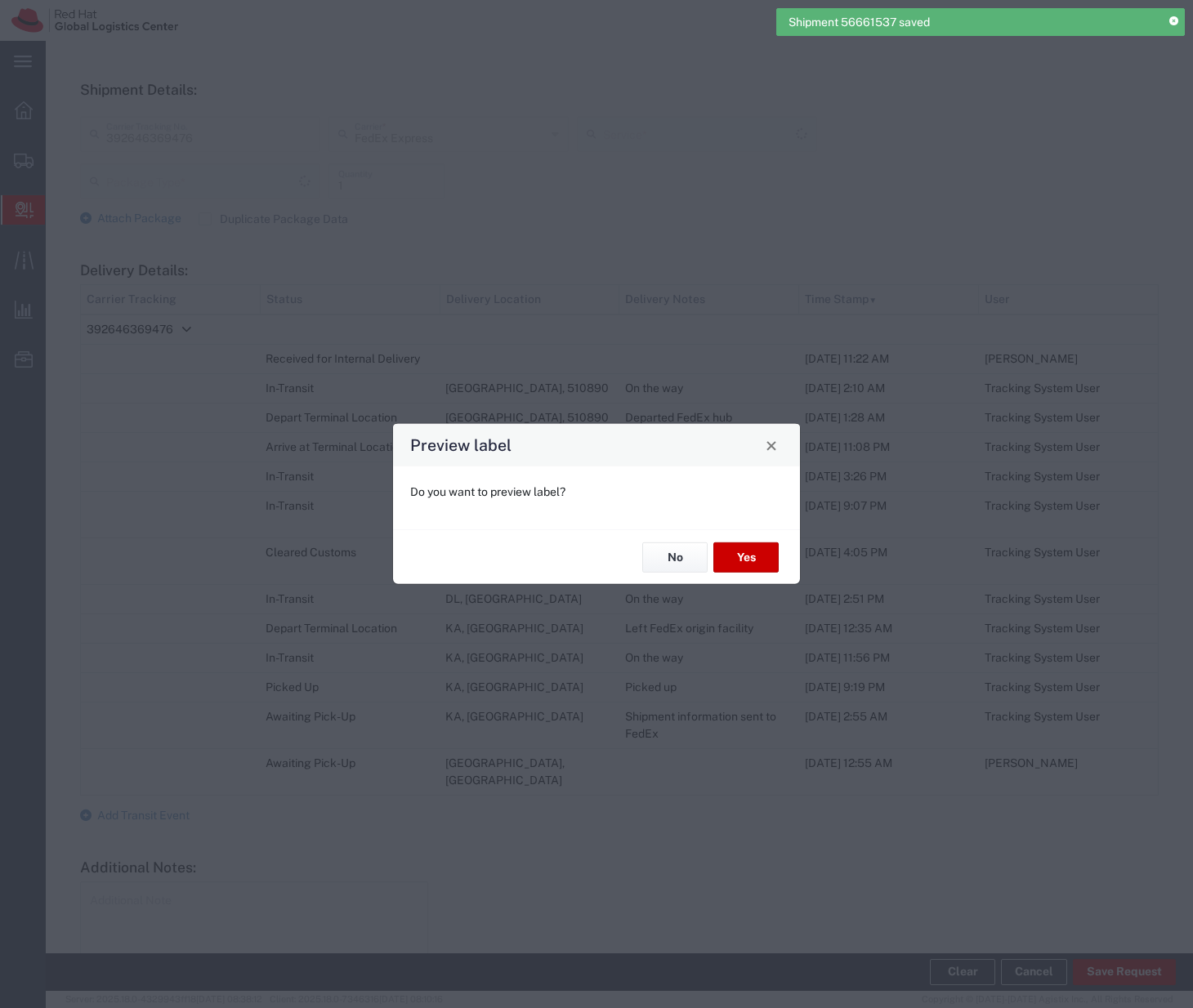
type input "Your Packaging"
type input "International Priority EOD"
click at [761, 554] on button "Yes" at bounding box center [745, 557] width 65 height 30
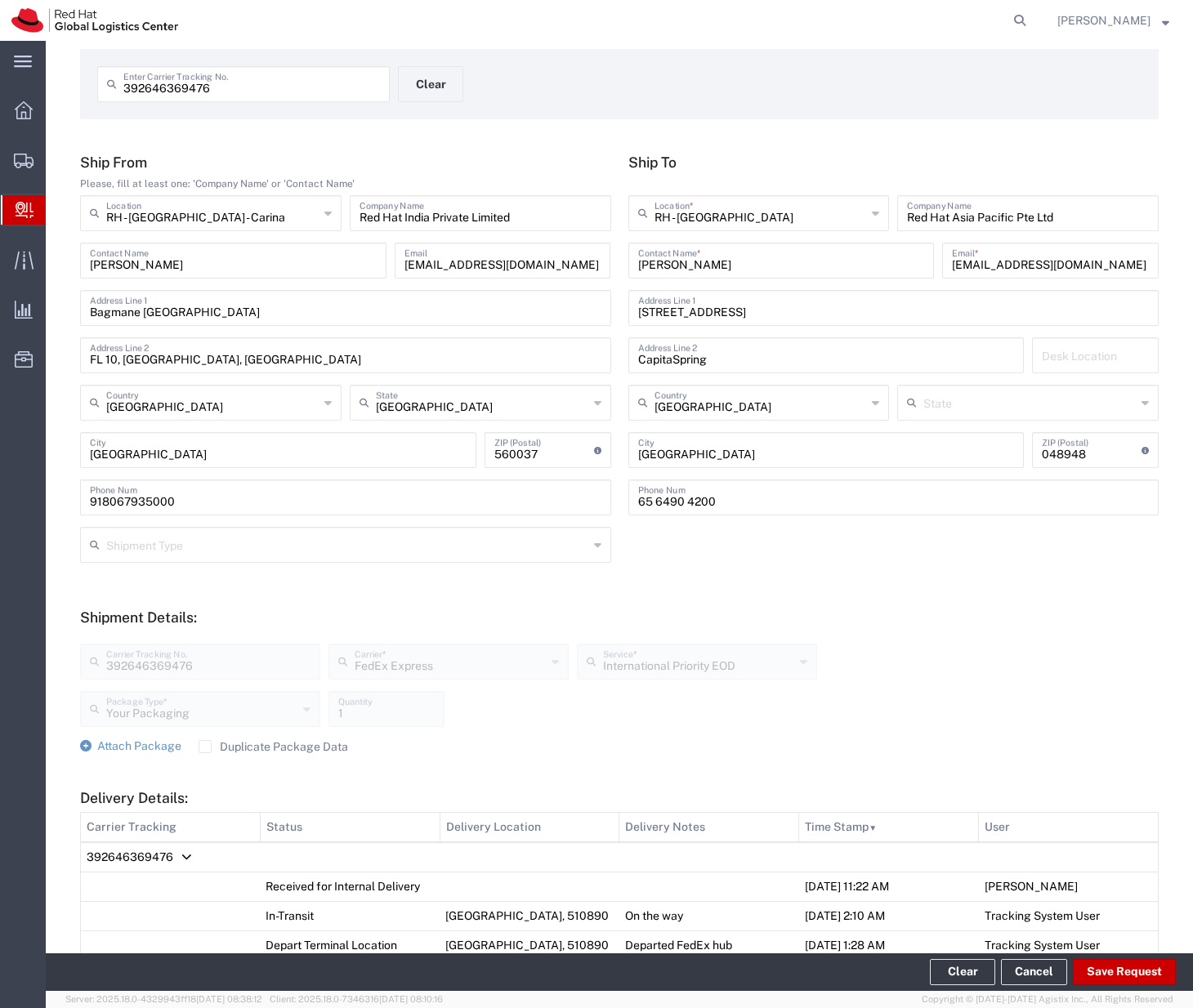
scroll to position [0, 0]
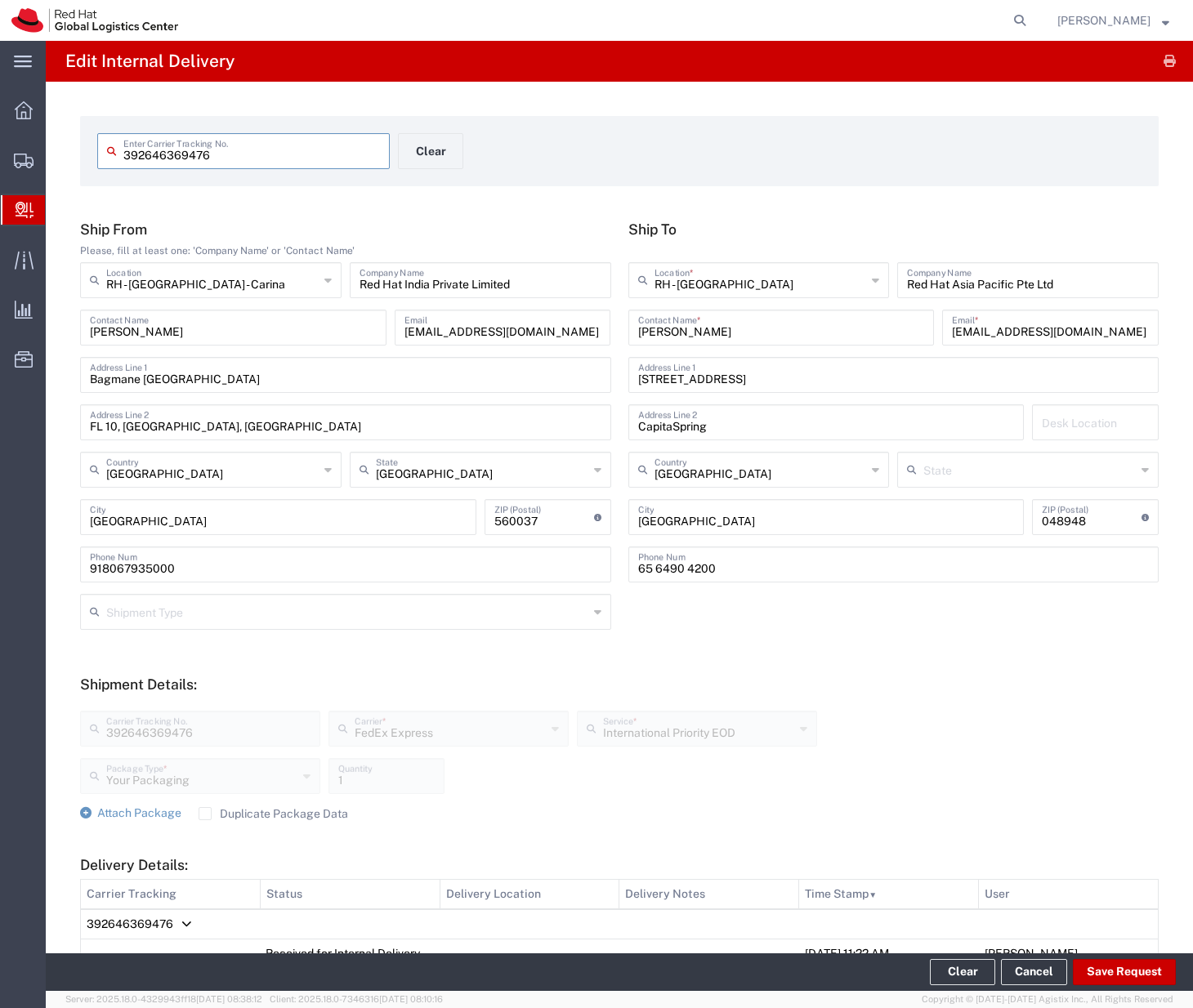
click at [245, 160] on input "392646369476" at bounding box center [251, 149] width 256 height 28
paste input "511281"
type input "392646511281"
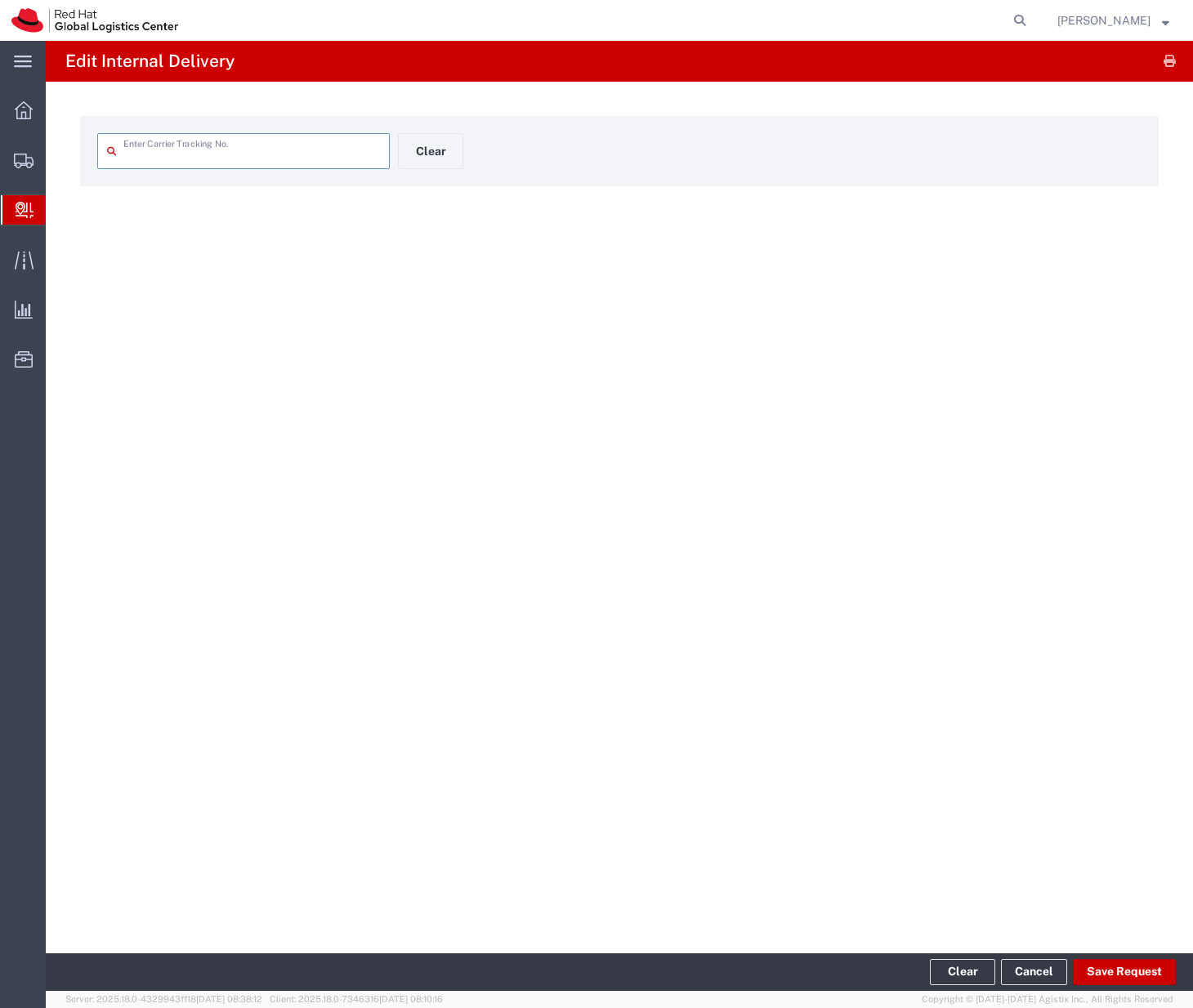
type input "392646511281"
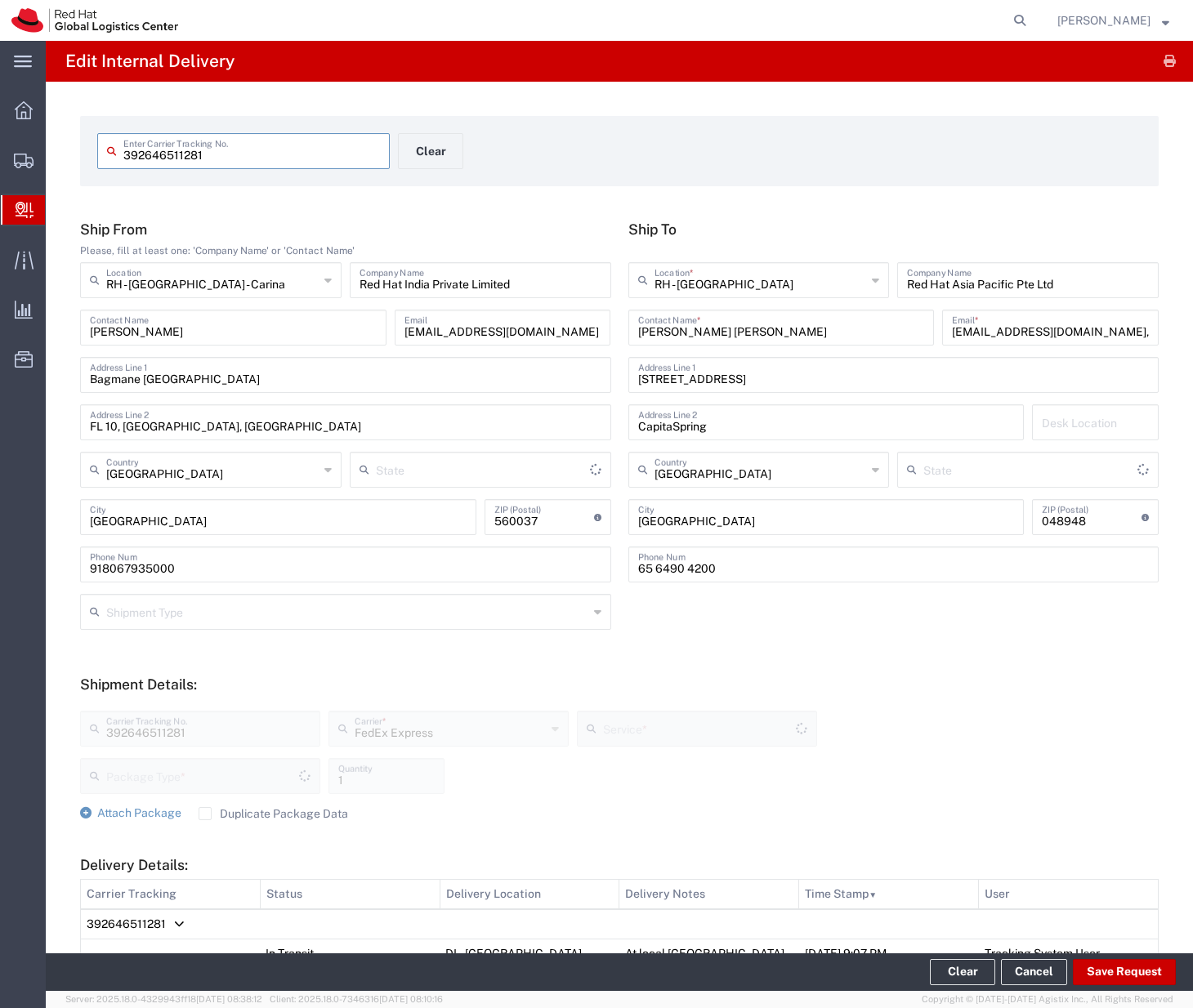
type input "[GEOGRAPHIC_DATA]"
type input "Your Packaging"
type input "International Priority EOD"
drag, startPoint x: 1061, startPoint y: 334, endPoint x: 1128, endPoint y: 334, distance: 67.0
click at [1128, 334] on input "chechu@redhat.com,apaclogistics@redhat.com" at bounding box center [1049, 326] width 197 height 28
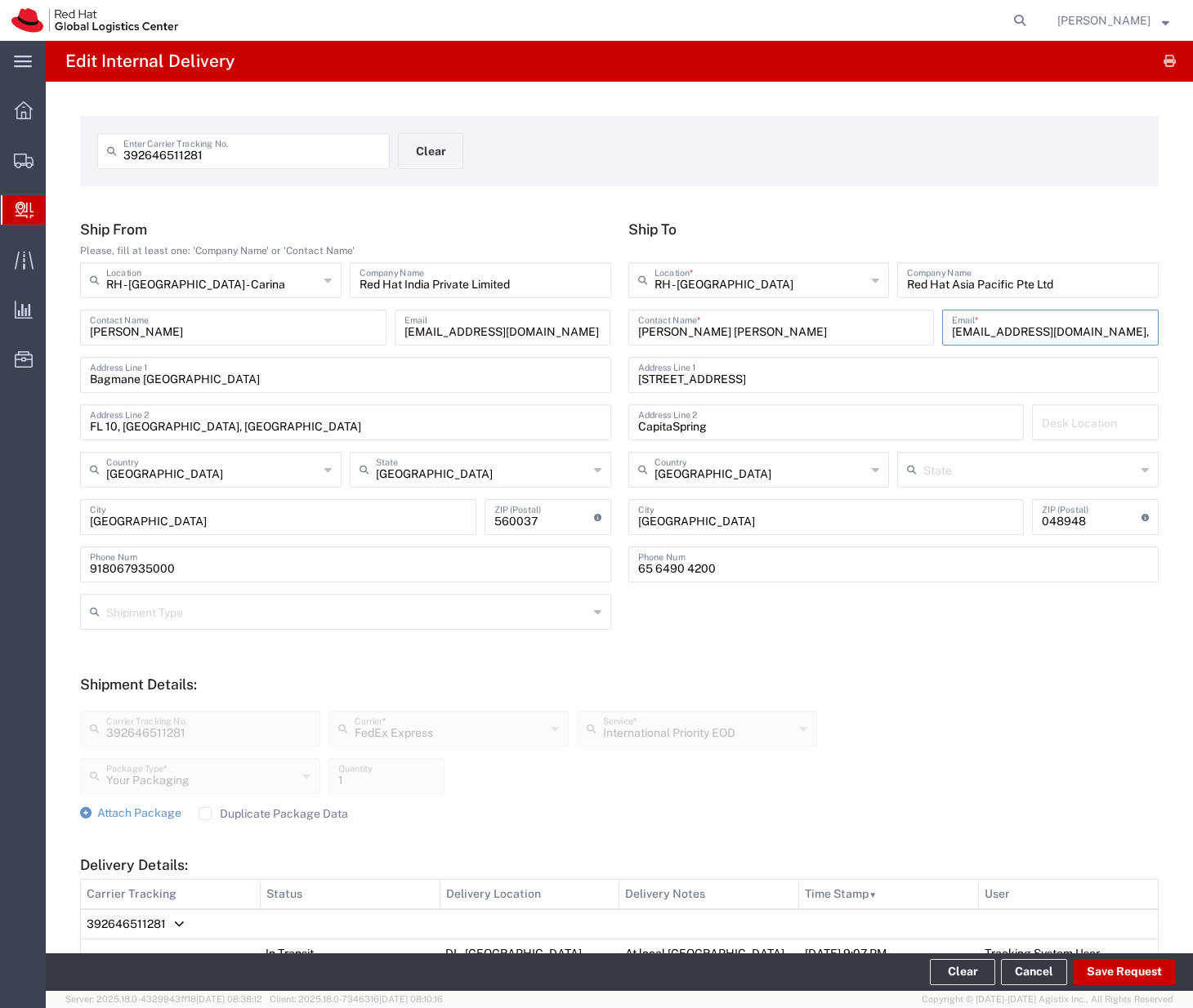
scroll to position [0, 53]
drag, startPoint x: 1060, startPoint y: 333, endPoint x: 1179, endPoint y: 329, distance: 119.1
click at [1179, 332] on div "392646511281 Enter Carrier Tracking No. Clear Ship From Please, fill at least o…" at bounding box center [619, 773] width 1146 height 1383
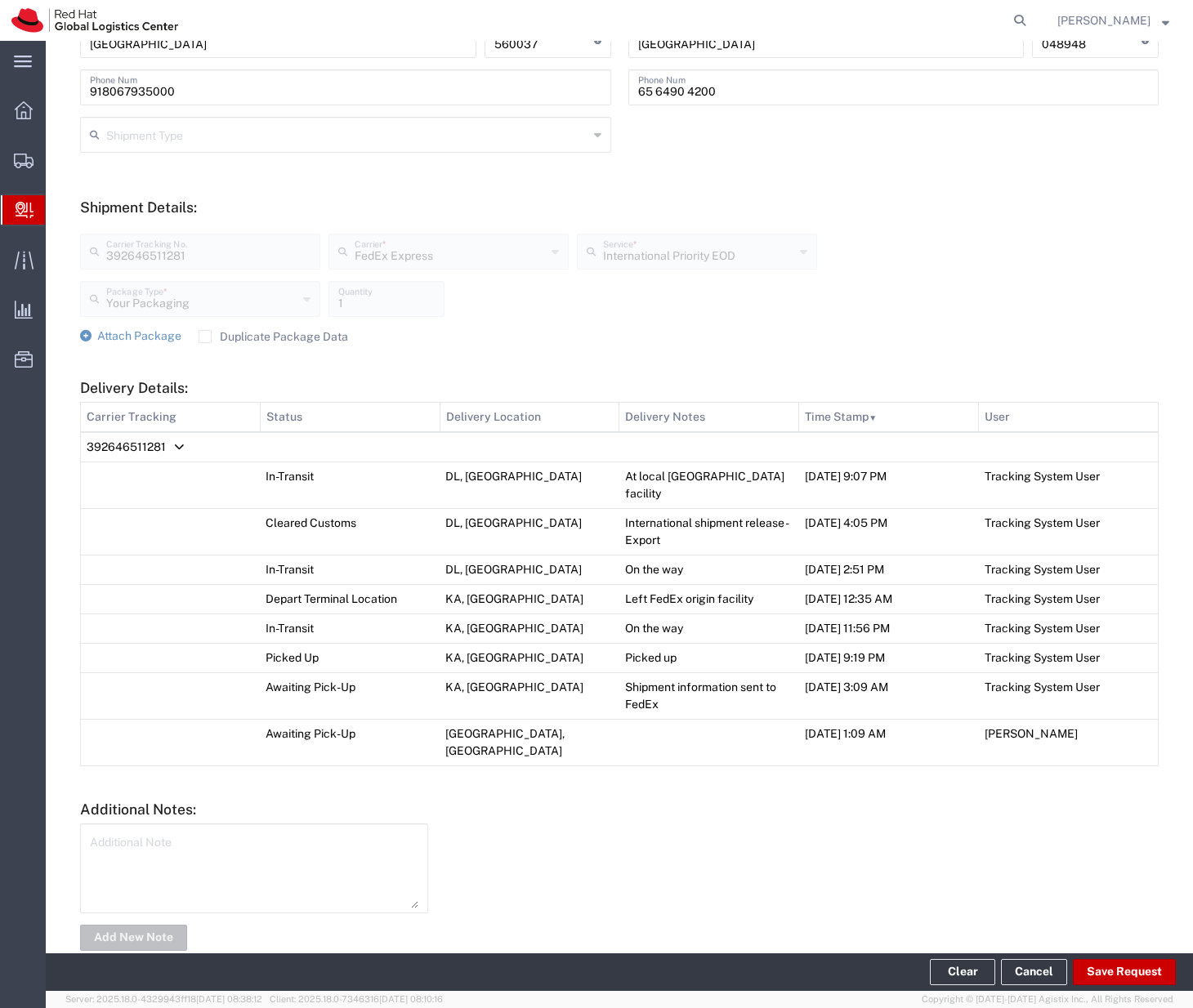
scroll to position [477, 0]
type input "[EMAIL_ADDRESS][DOMAIN_NAME]"
click at [1110, 964] on button "Save Request" at bounding box center [1124, 972] width 103 height 26
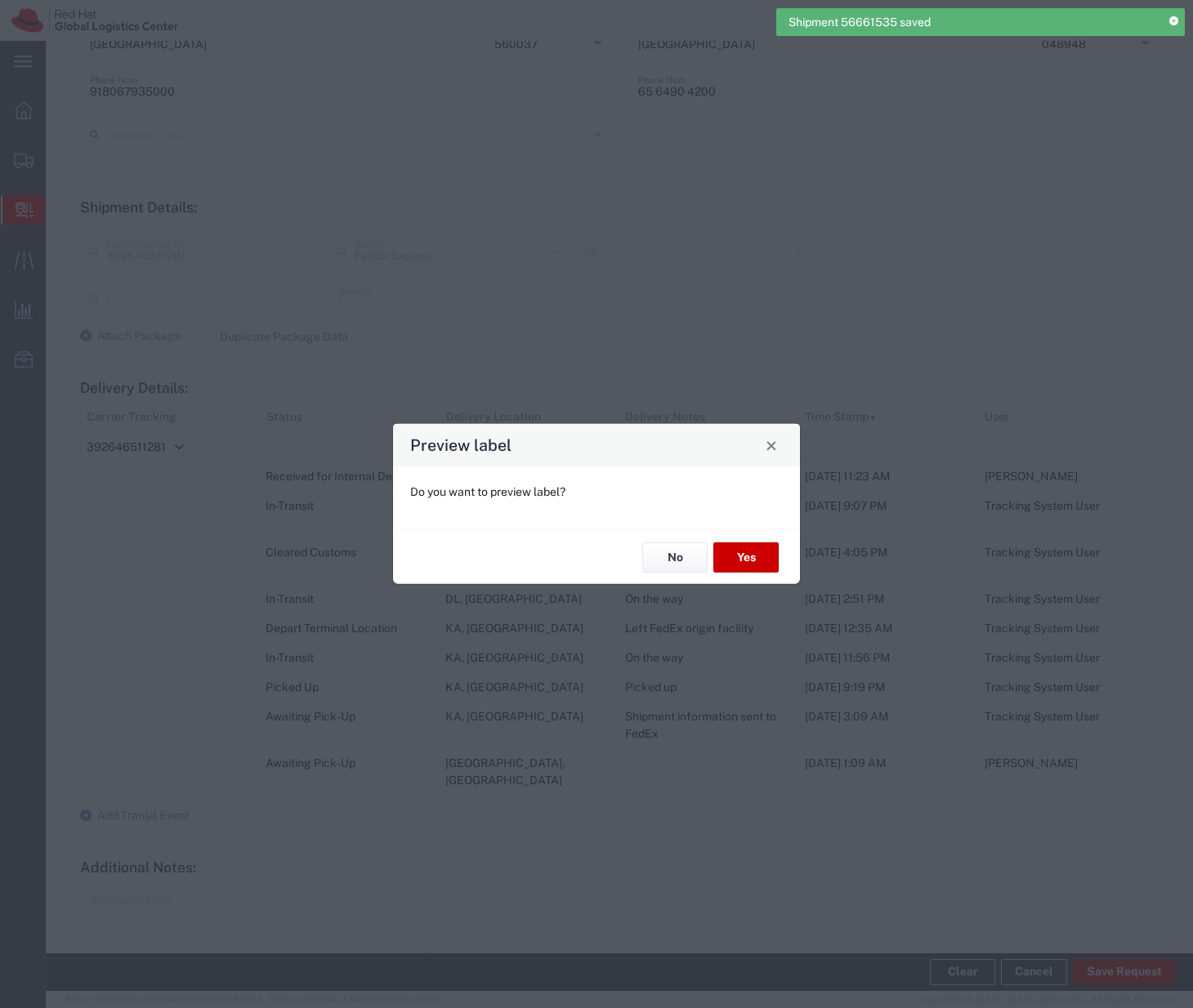
type input "Your Packaging"
type input "International Priority EOD"
click at [738, 564] on button "Yes" at bounding box center [745, 557] width 65 height 30
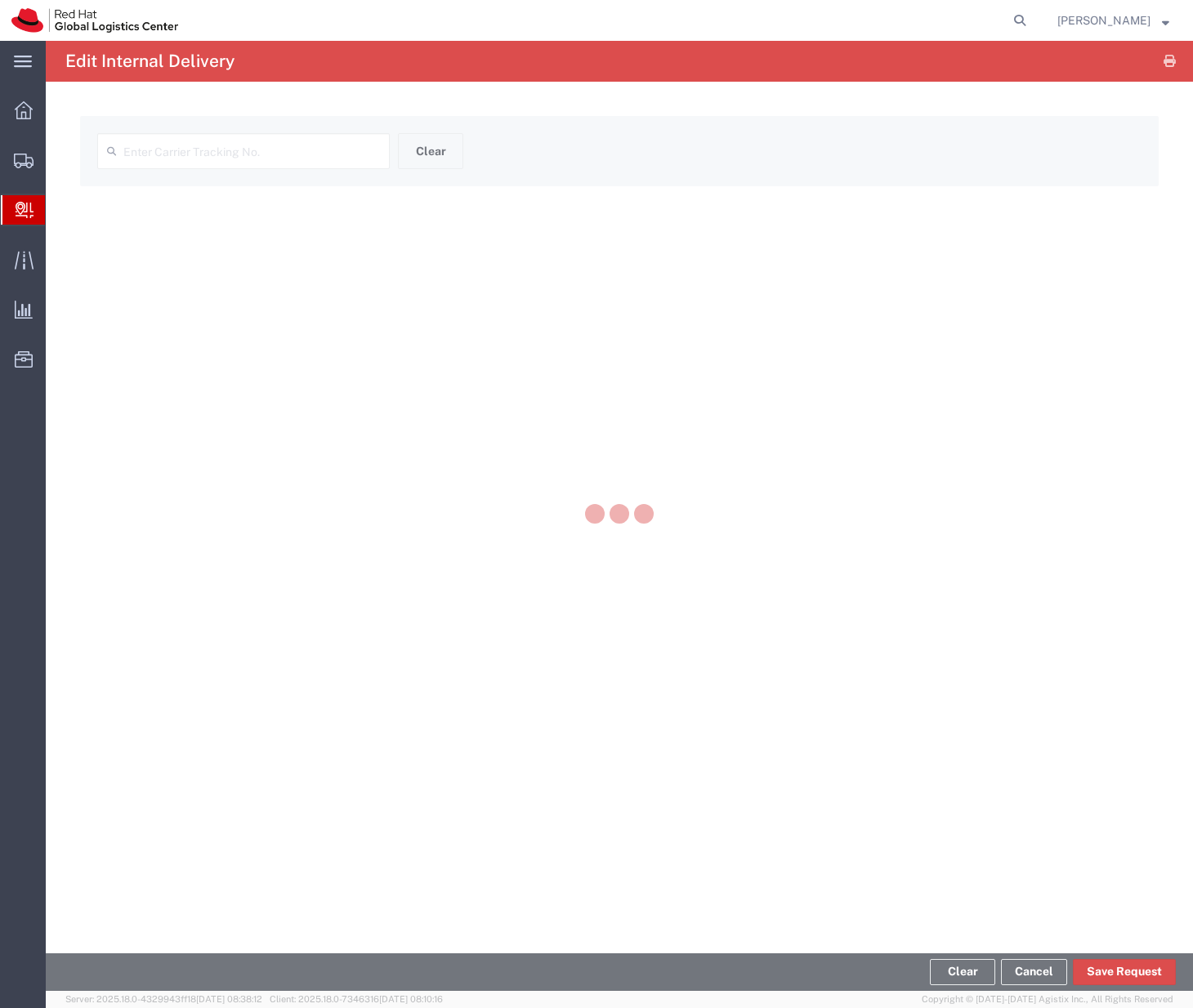
type input "392646511281"
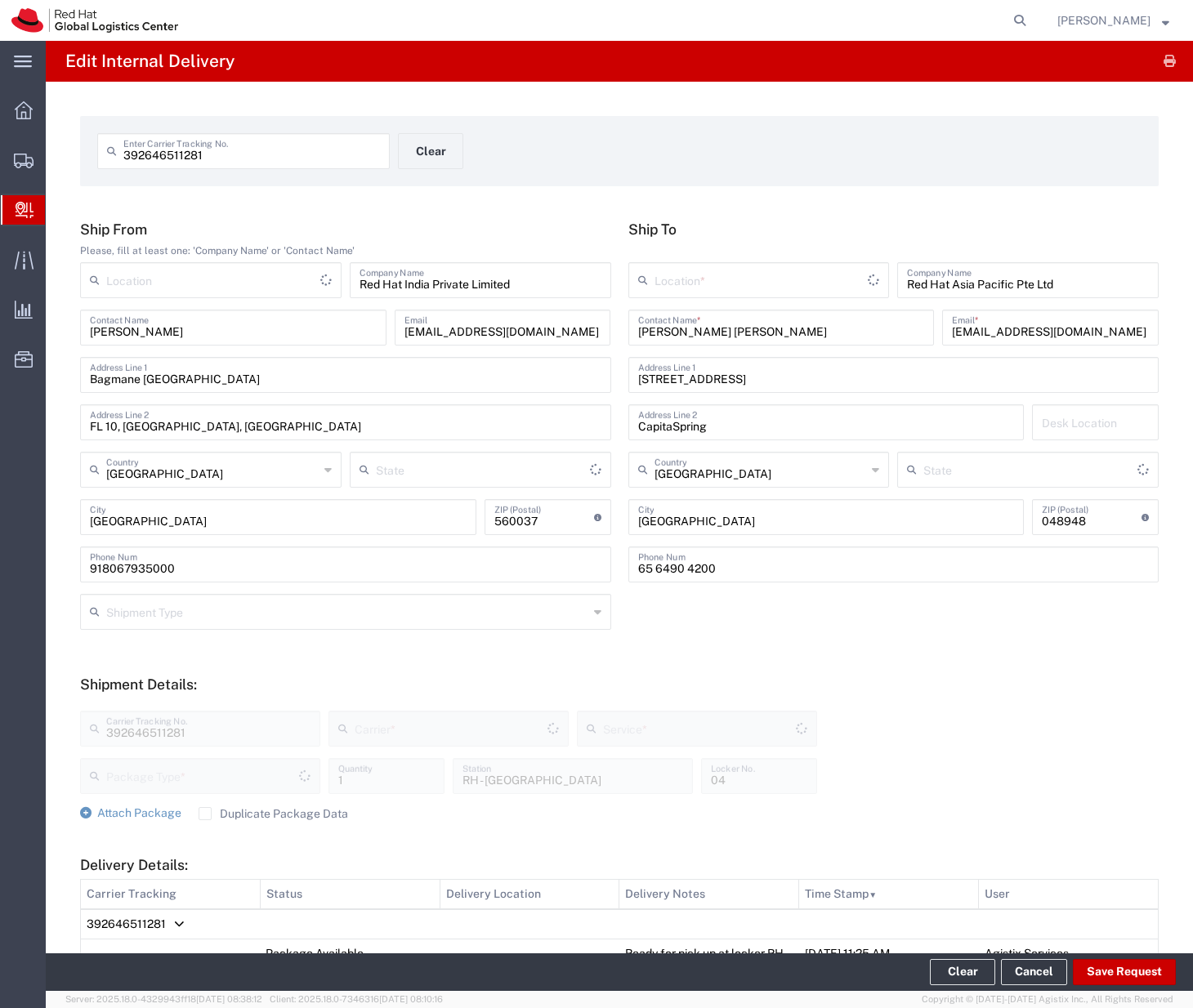
type input "[GEOGRAPHIC_DATA]"
type input "Your Packaging"
type input "International Priority EOD"
type input "FedEx Express"
type input "RH - [GEOGRAPHIC_DATA] - Carina"
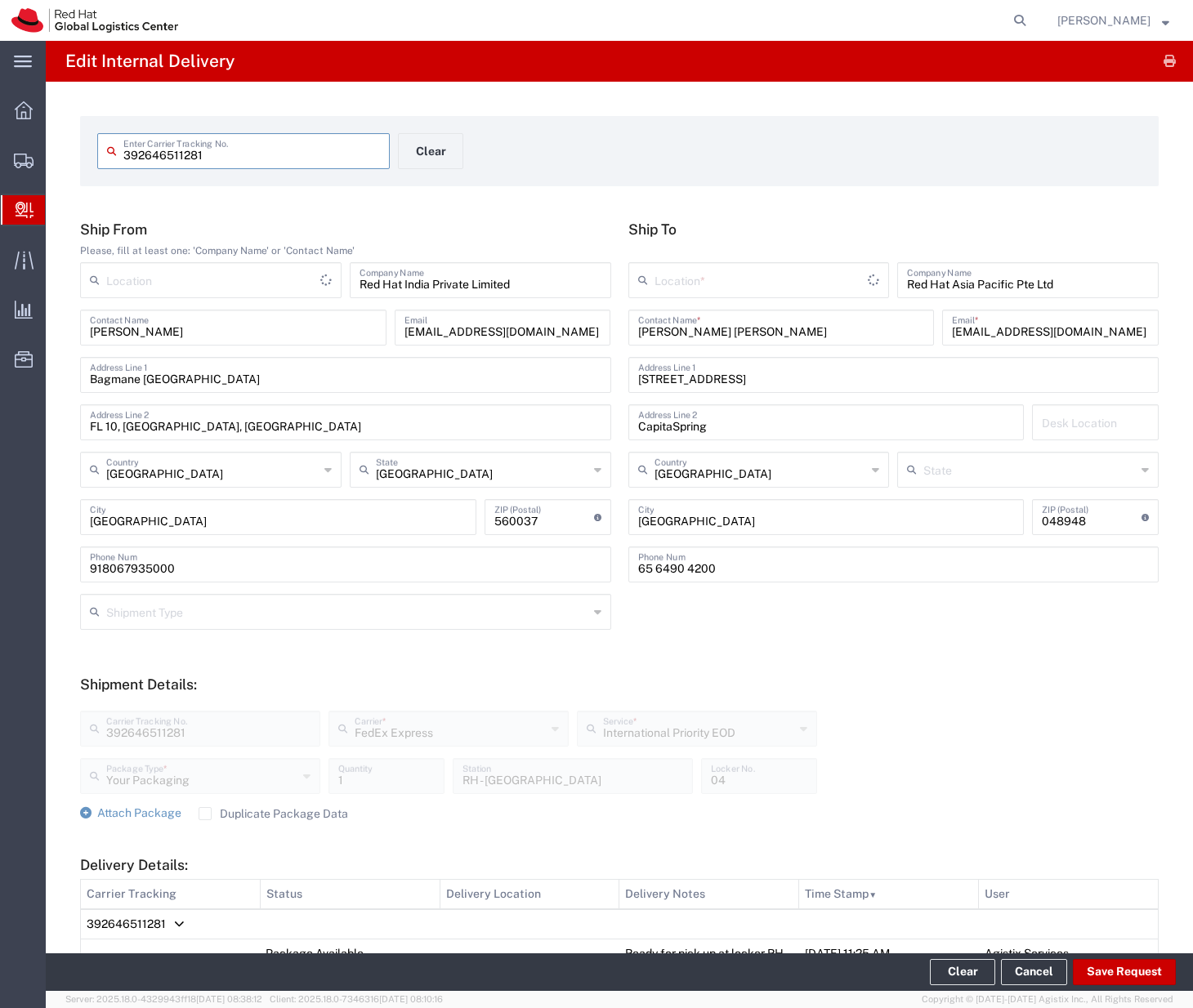
type input "RH - [GEOGRAPHIC_DATA]"
drag, startPoint x: 210, startPoint y: 158, endPoint x: 71, endPoint y: 156, distance: 139.0
click at [71, 156] on div "392646511281 Enter Carrier Tracking No. Clear Ship From Please, fill at least o…" at bounding box center [619, 826] width 1146 height 1488
